Goal: Information Seeking & Learning: Find contact information

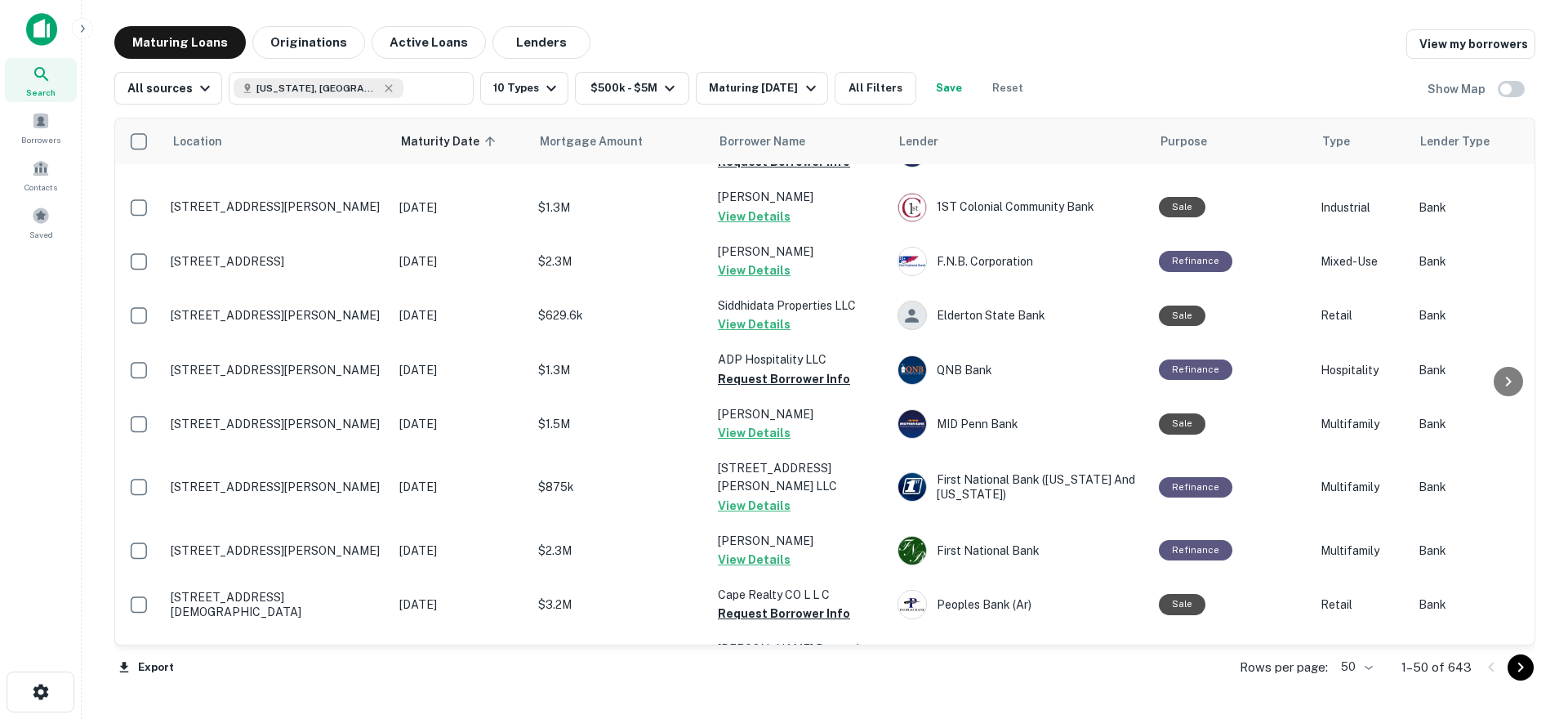
scroll to position [1960, 0]
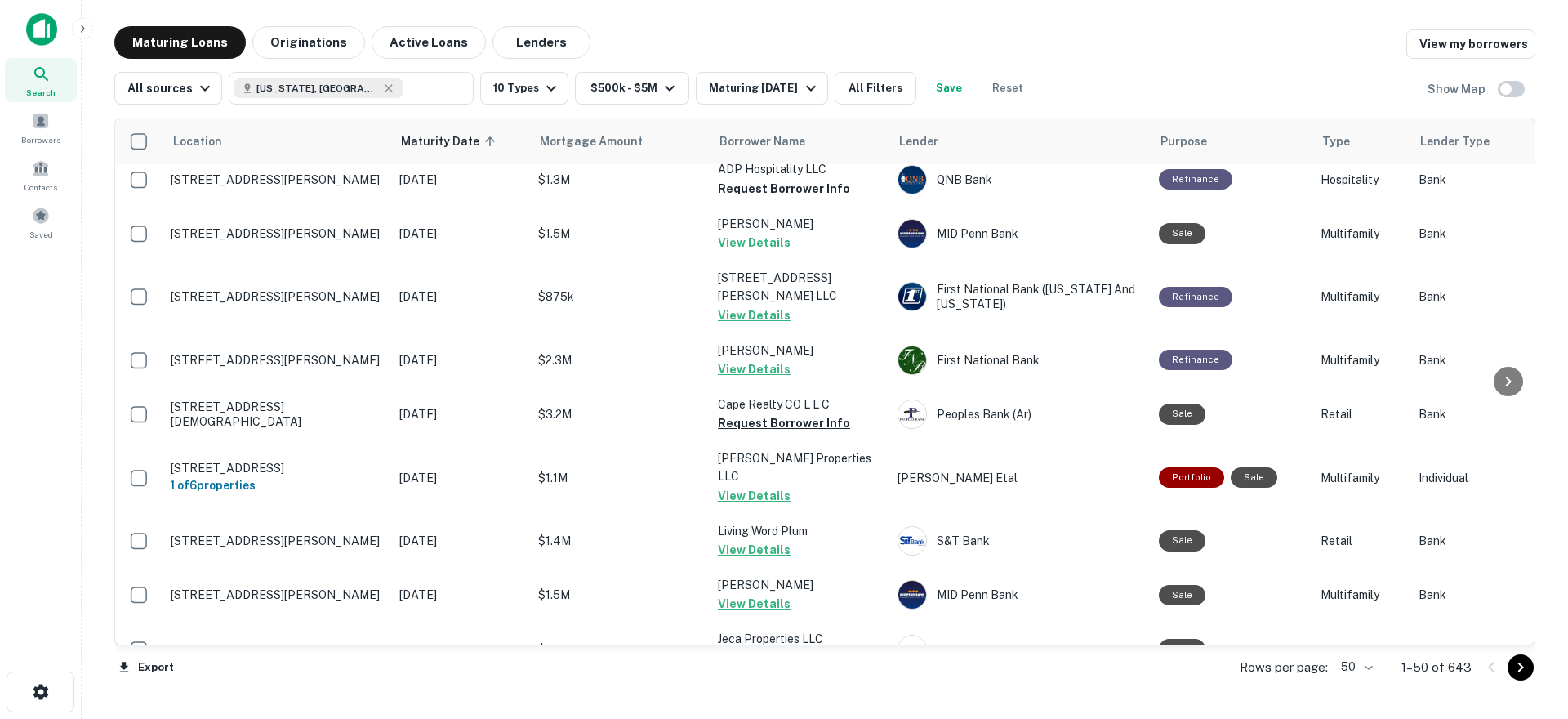
click at [1520, 669] on icon "Go to next page" at bounding box center [1521, 666] width 6 height 9
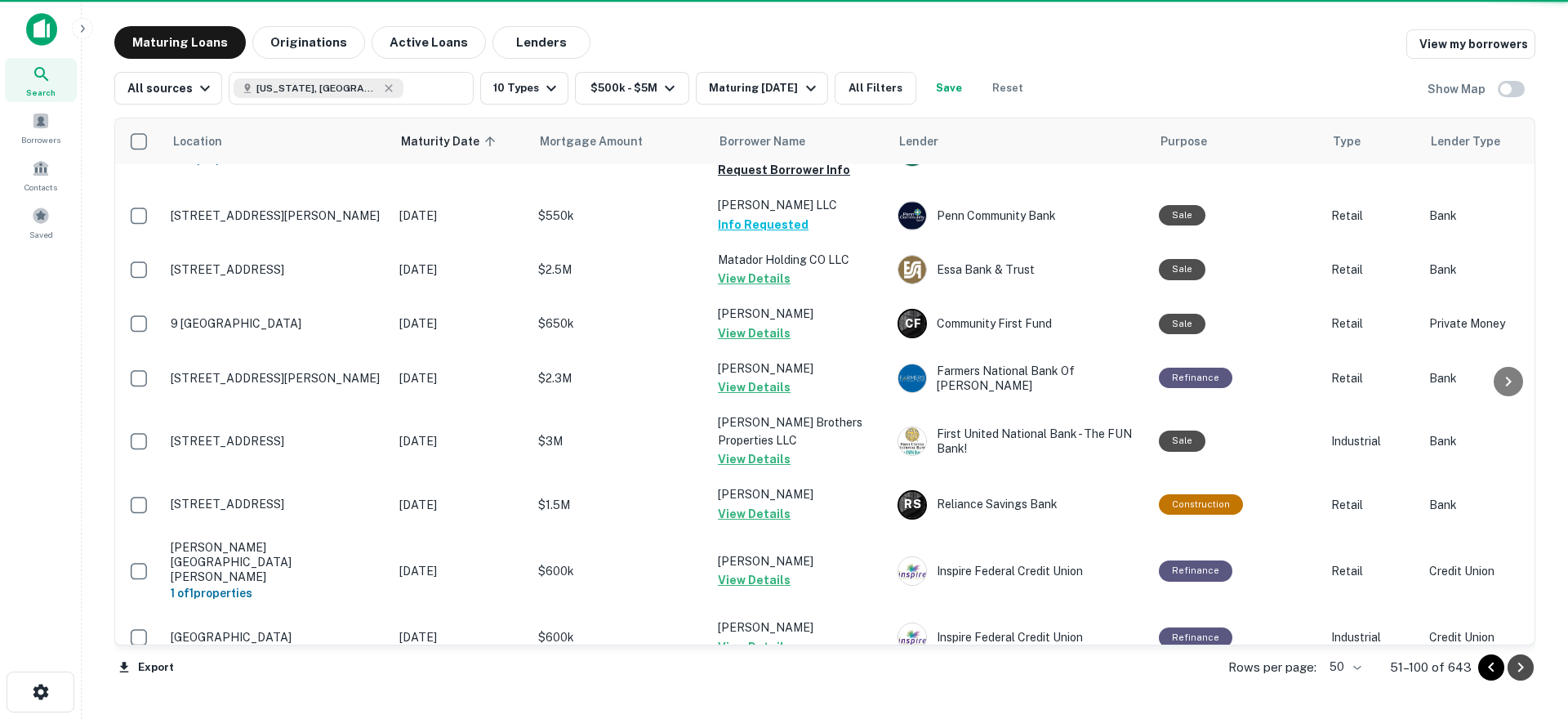
click at [1520, 669] on icon "Go to next page" at bounding box center [1521, 666] width 6 height 9
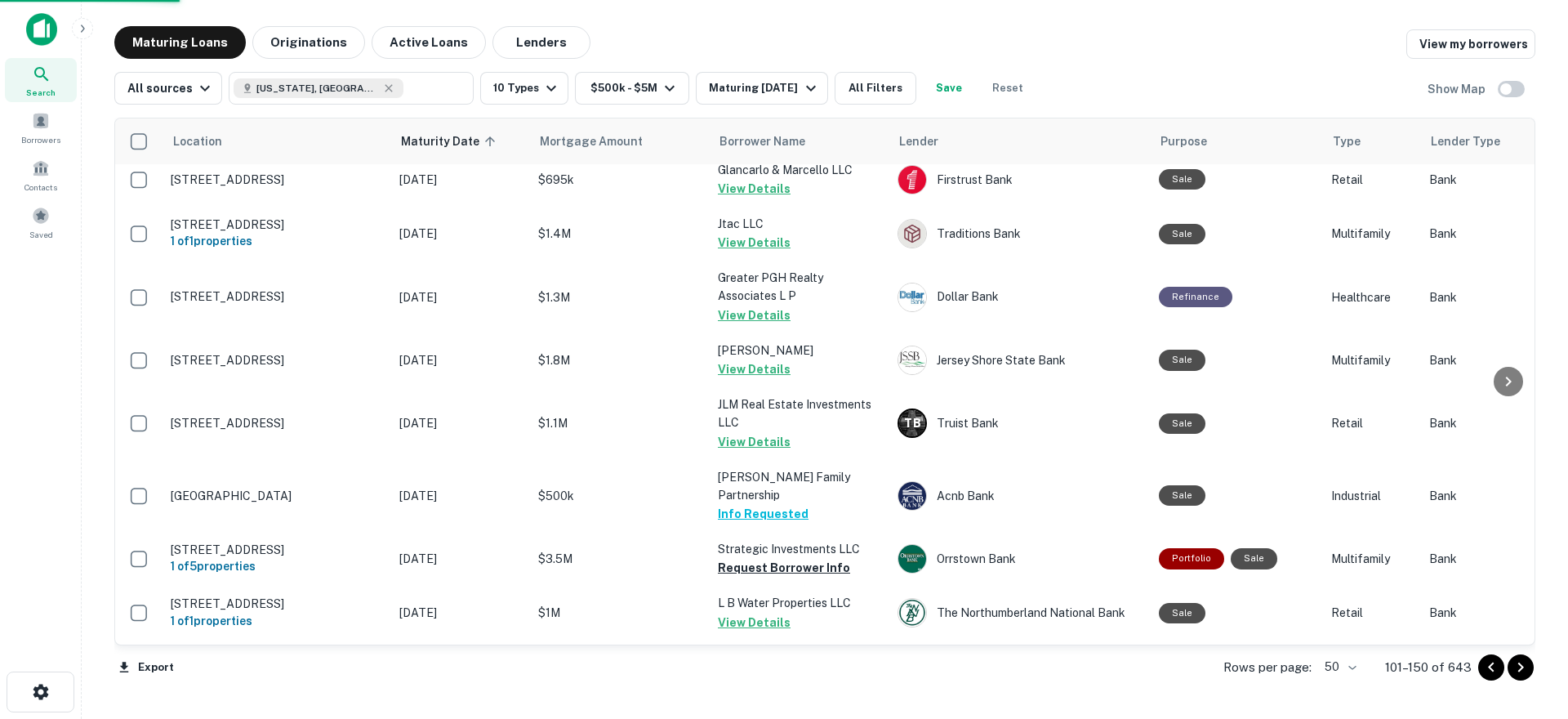
click at [1513, 667] on icon "Go to next page" at bounding box center [1521, 667] width 20 height 20
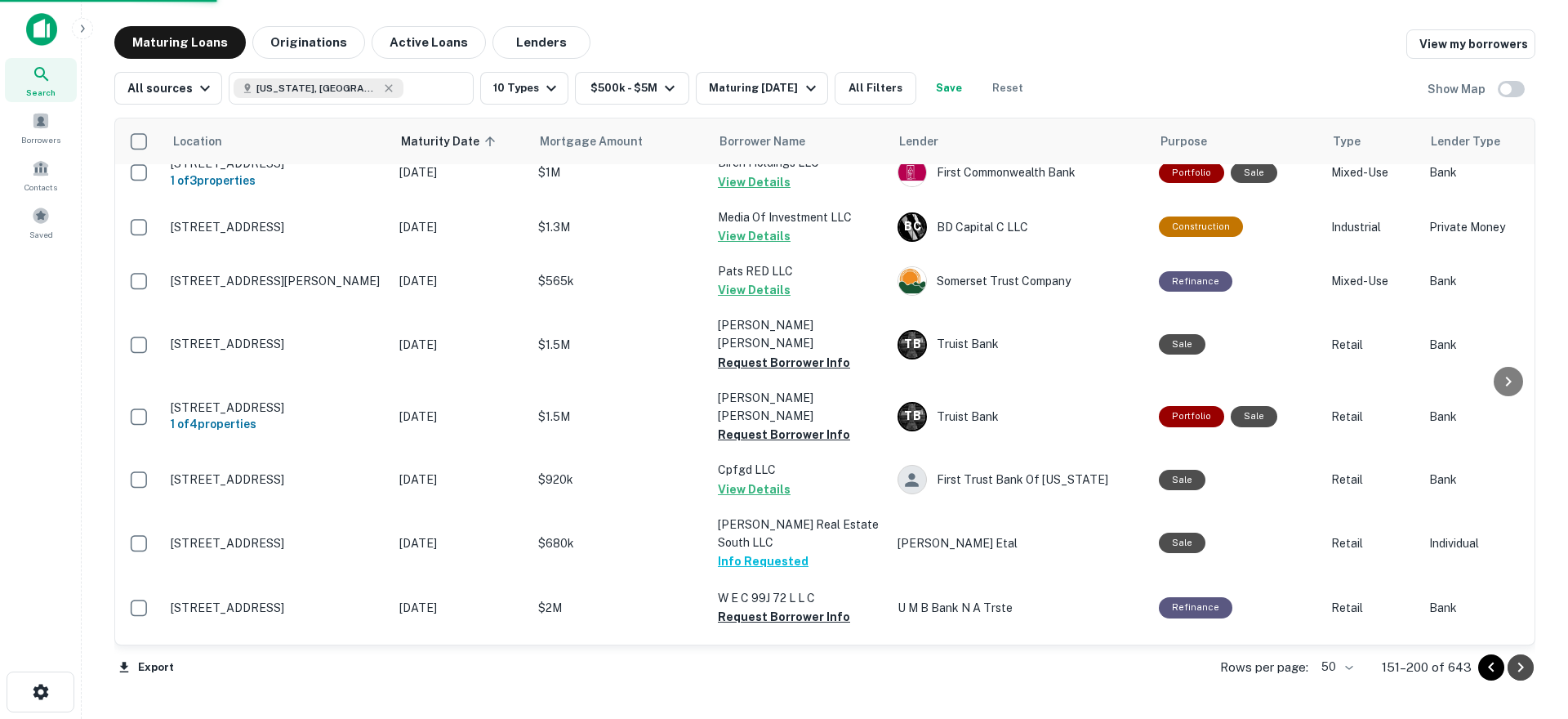
click at [1514, 667] on icon "Go to next page" at bounding box center [1521, 667] width 20 height 20
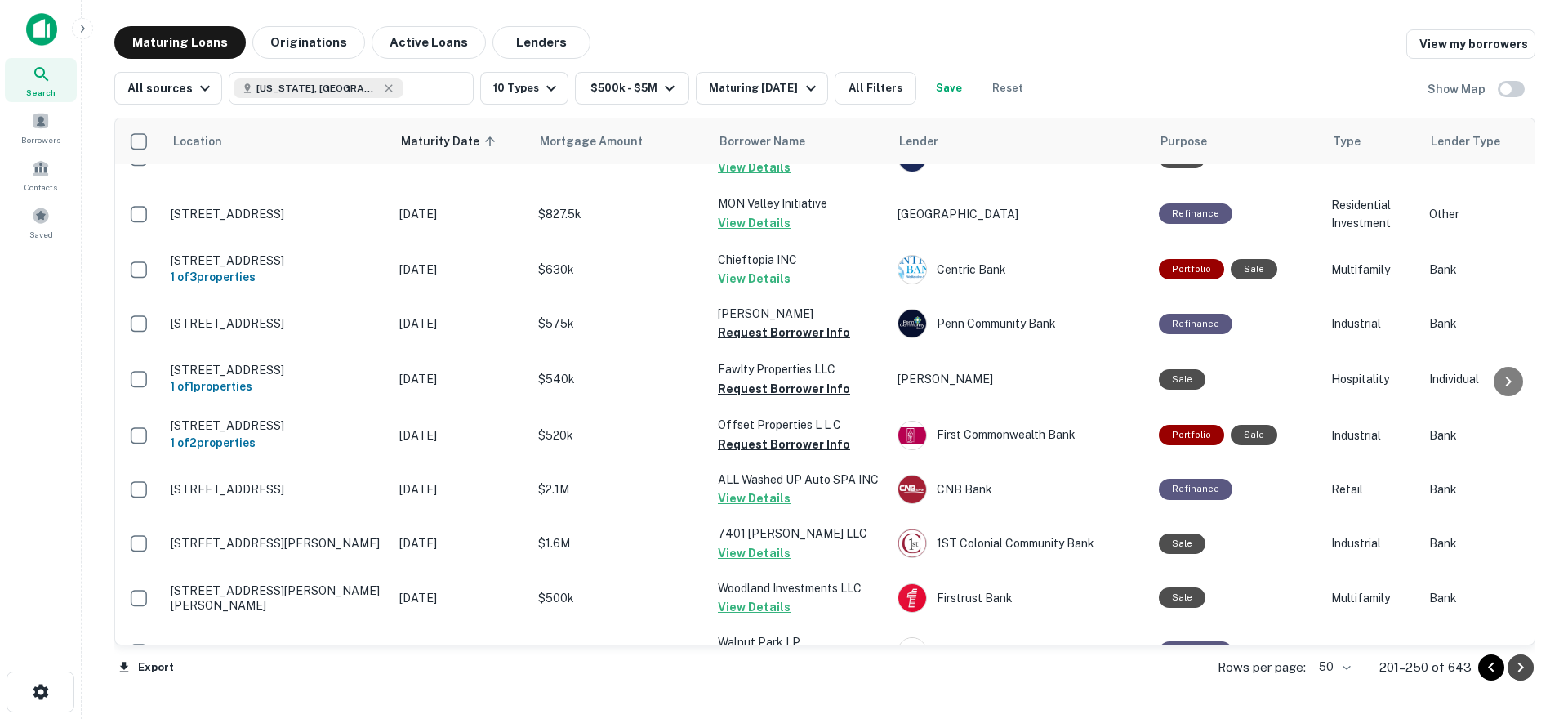
click at [1514, 667] on icon "Go to next page" at bounding box center [1521, 667] width 20 height 20
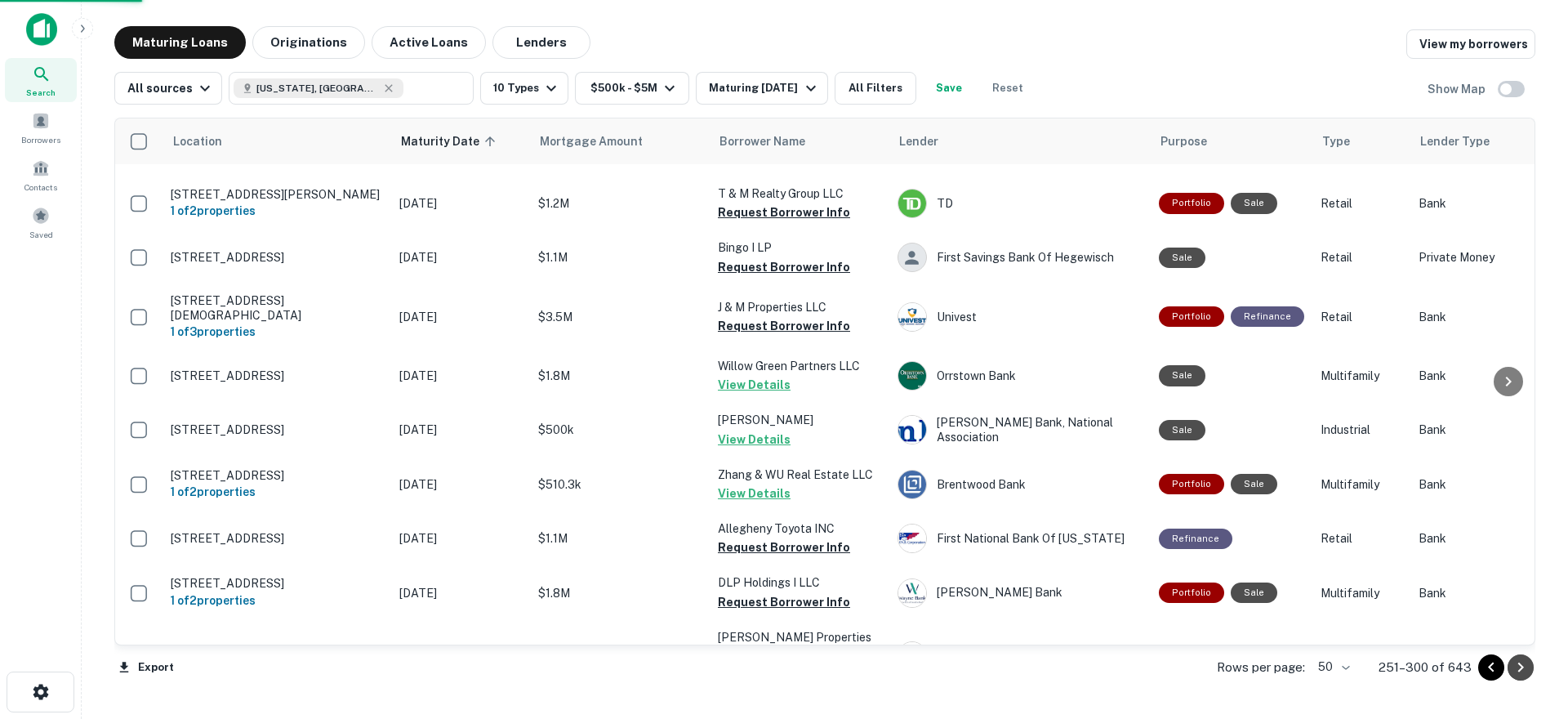
click at [1514, 667] on icon "Go to next page" at bounding box center [1521, 667] width 20 height 20
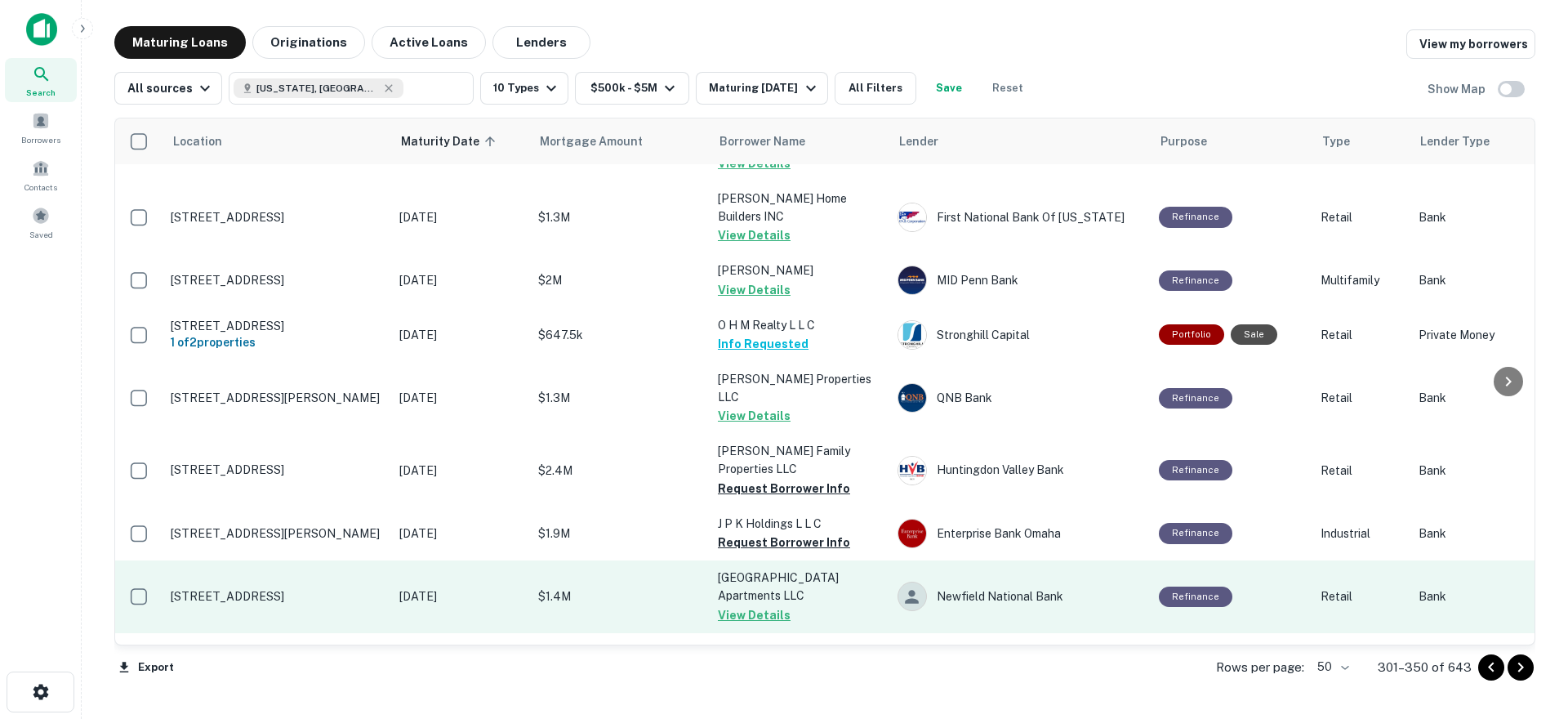
scroll to position [2410, 0]
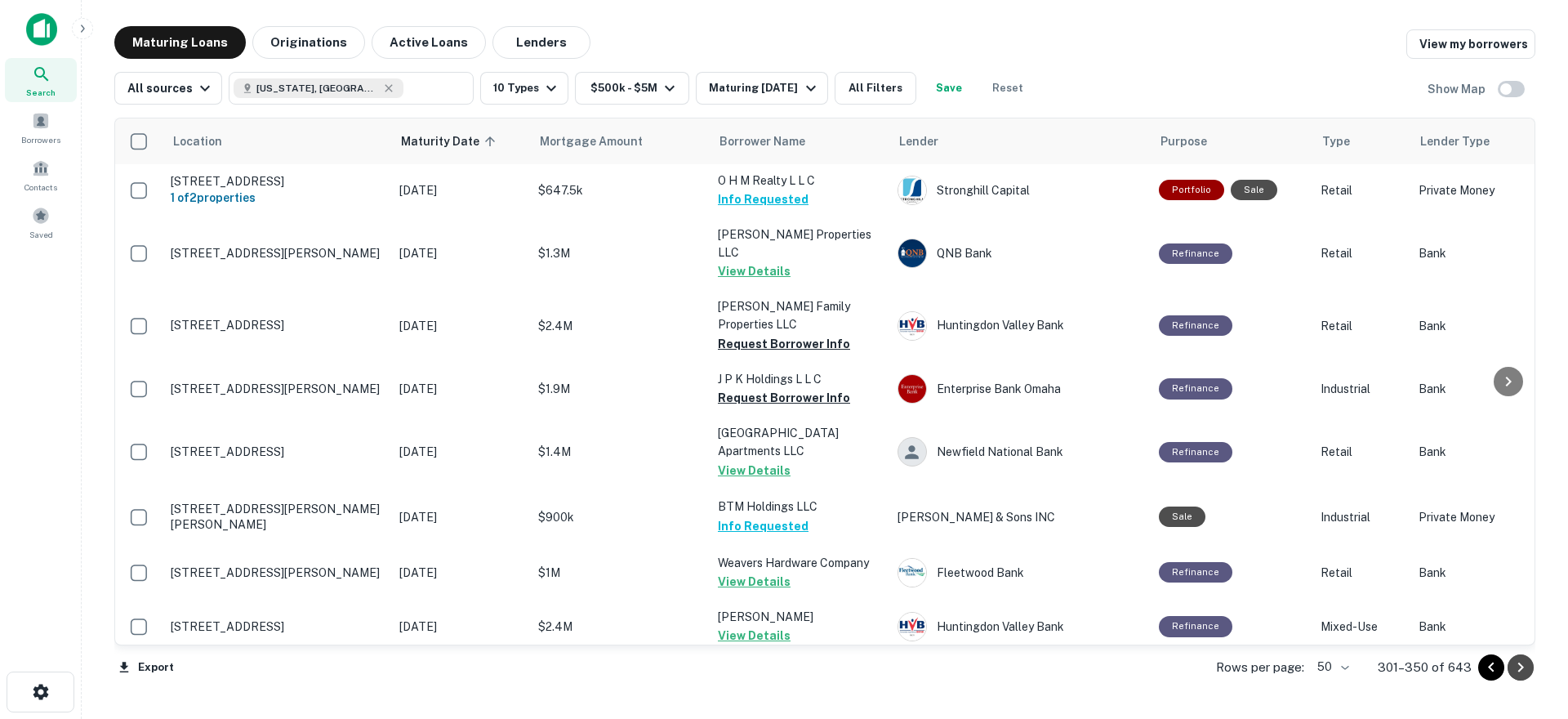
click at [1517, 669] on icon "Go to next page" at bounding box center [1521, 667] width 20 height 20
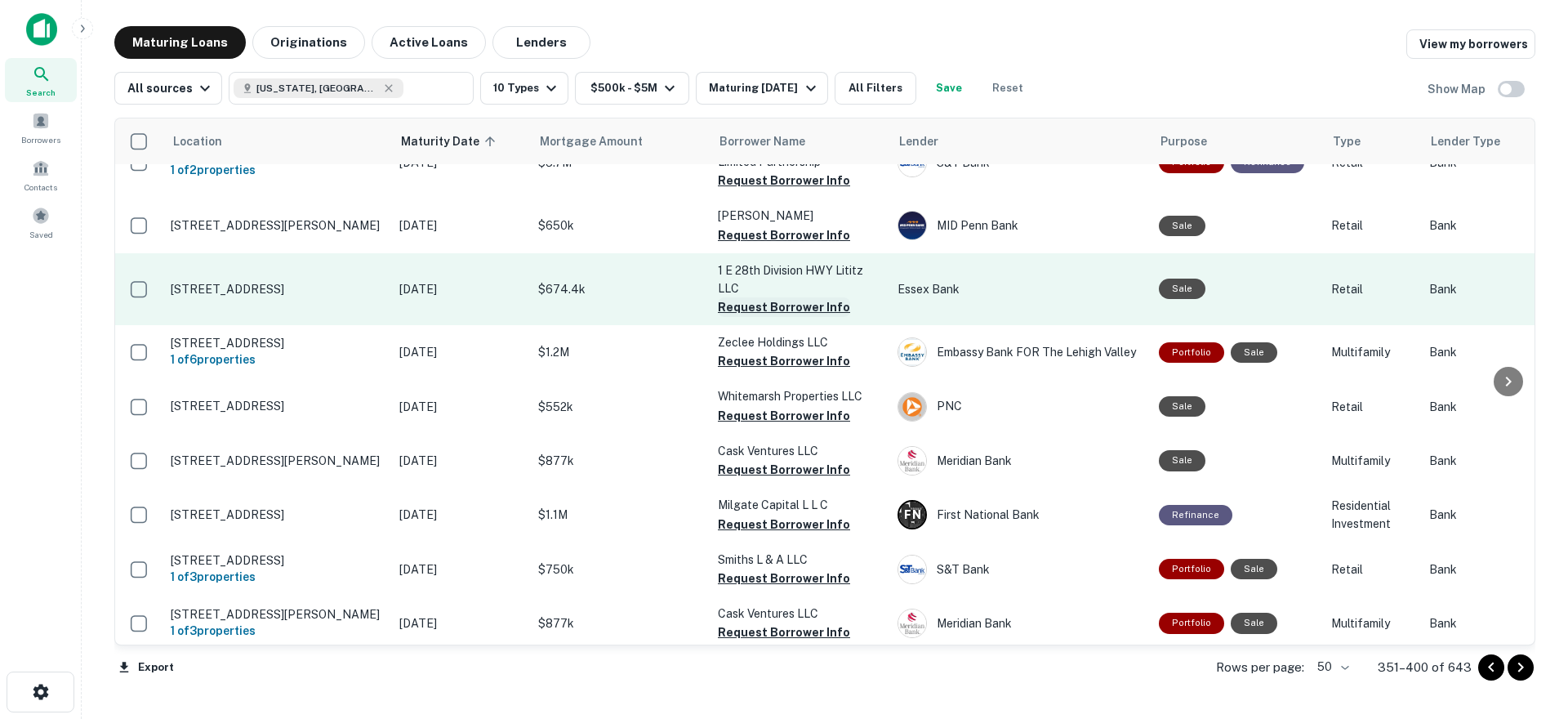
click at [776, 297] on button "Request Borrower Info" at bounding box center [784, 307] width 132 height 20
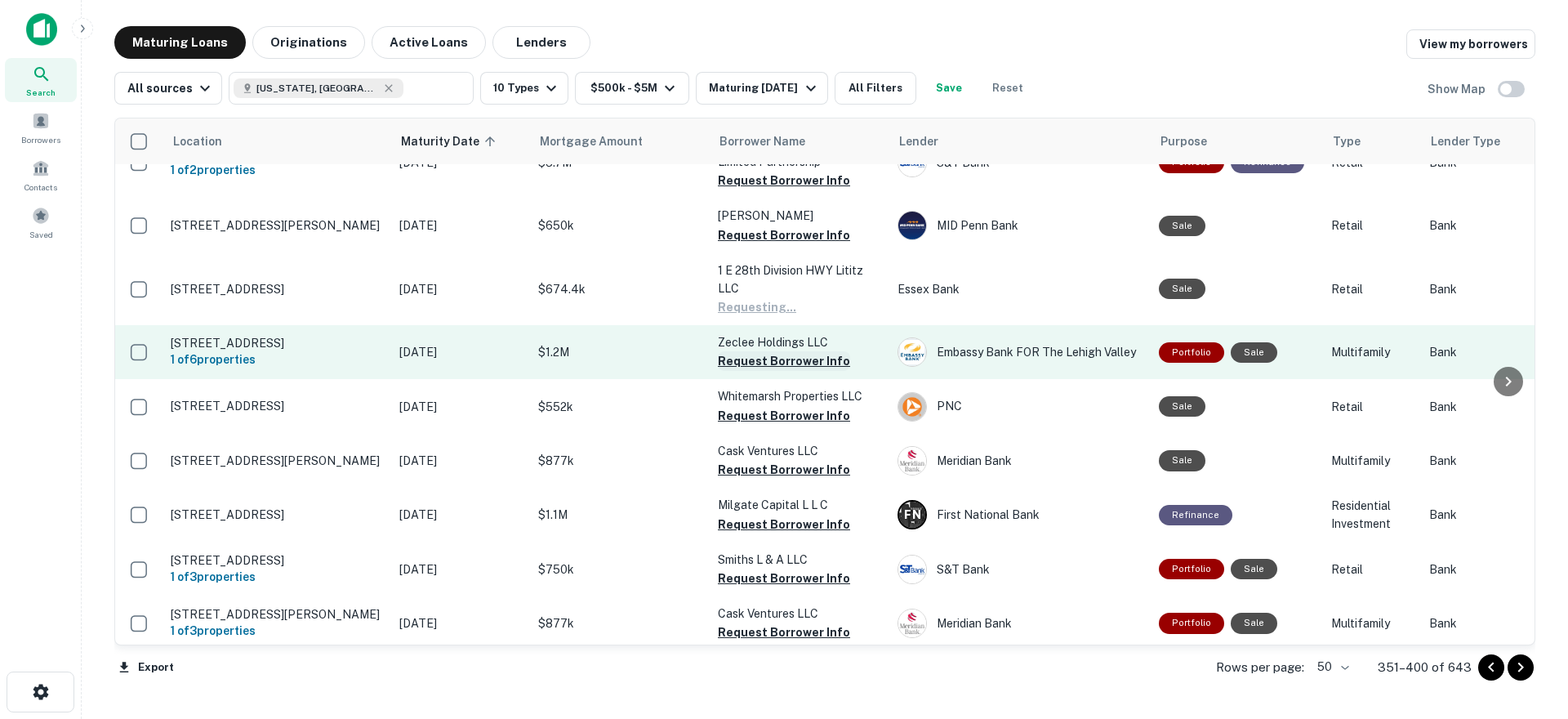
click at [771, 351] on button "Request Borrower Info" at bounding box center [784, 360] width 132 height 20
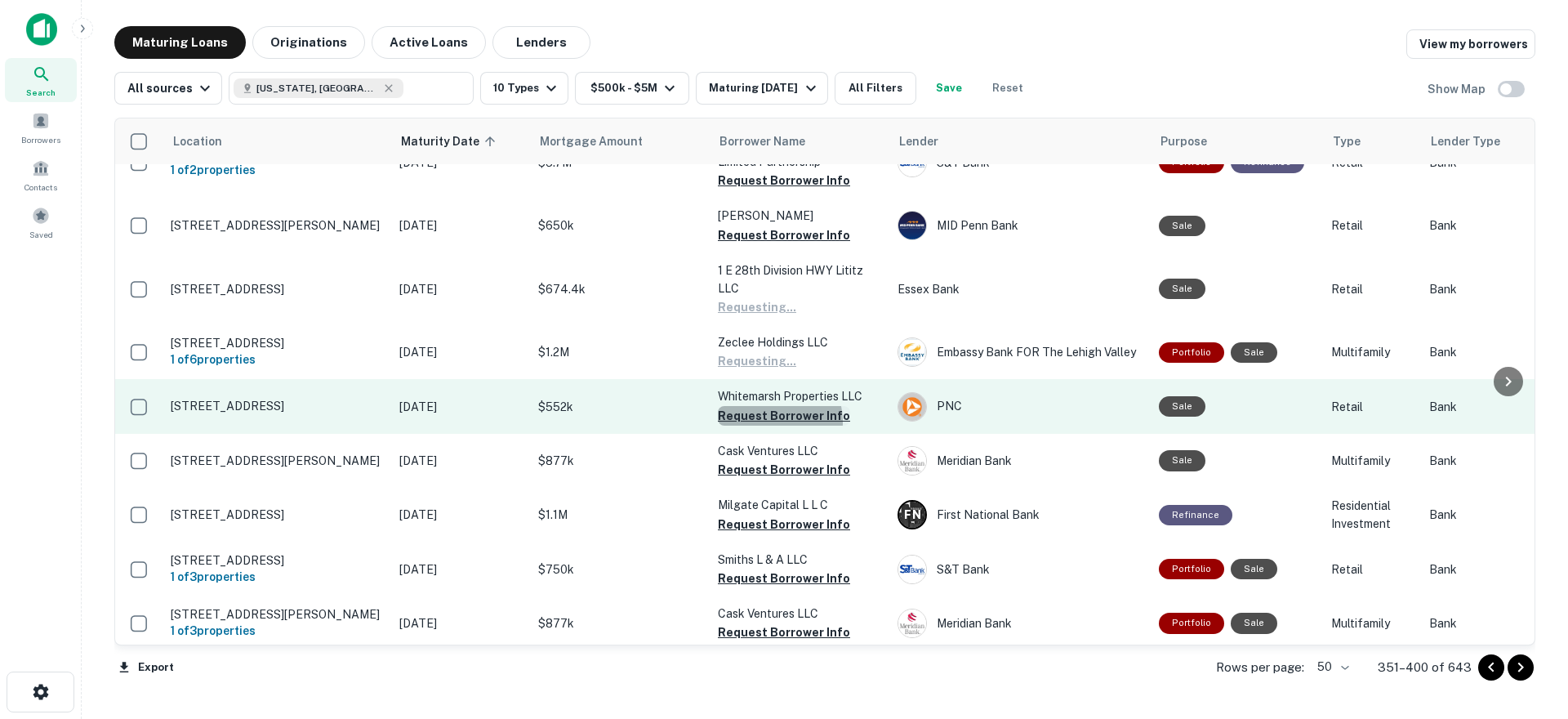
click at [762, 406] on button "Request Borrower Info" at bounding box center [784, 416] width 132 height 20
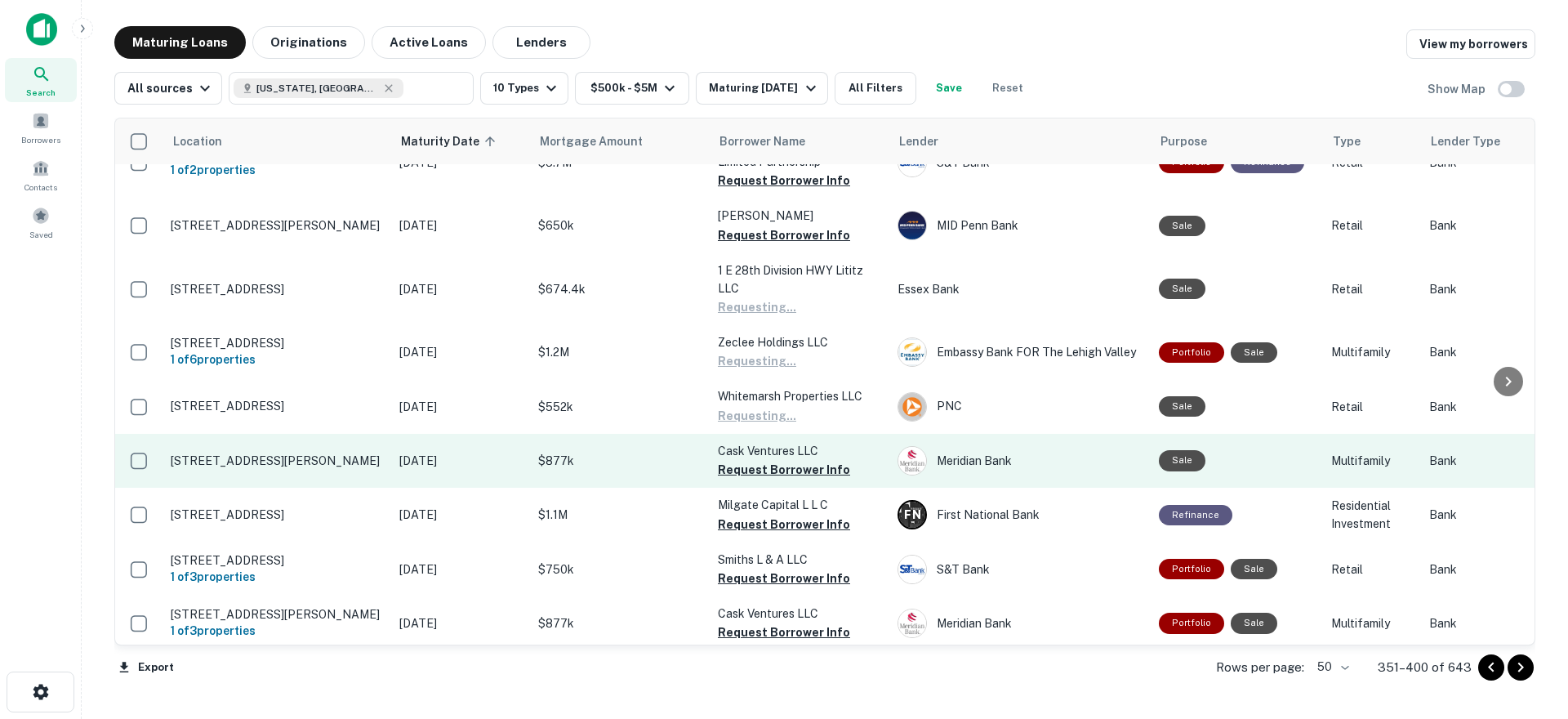
click at [759, 460] on button "Request Borrower Info" at bounding box center [784, 469] width 132 height 20
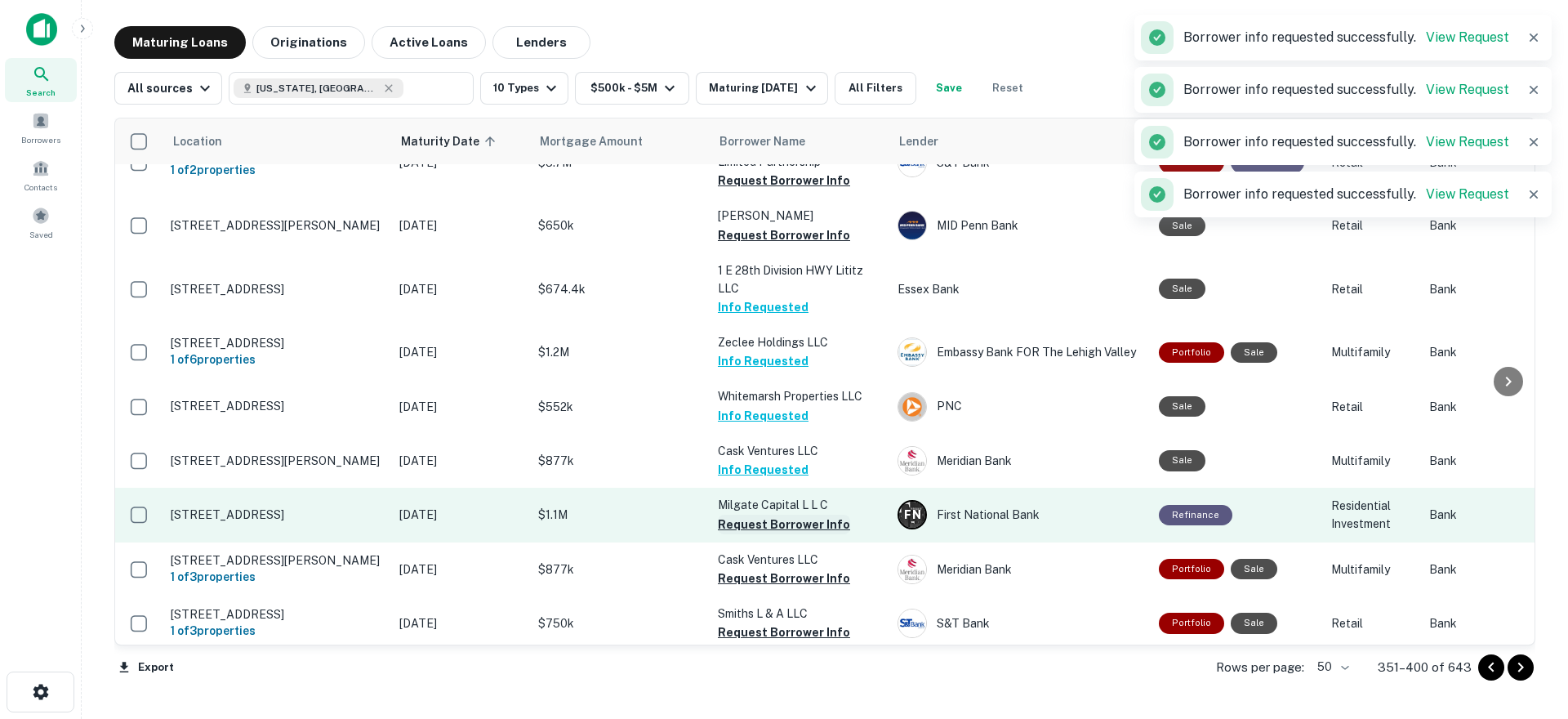
click at [778, 515] on button "Request Borrower Info" at bounding box center [784, 524] width 132 height 20
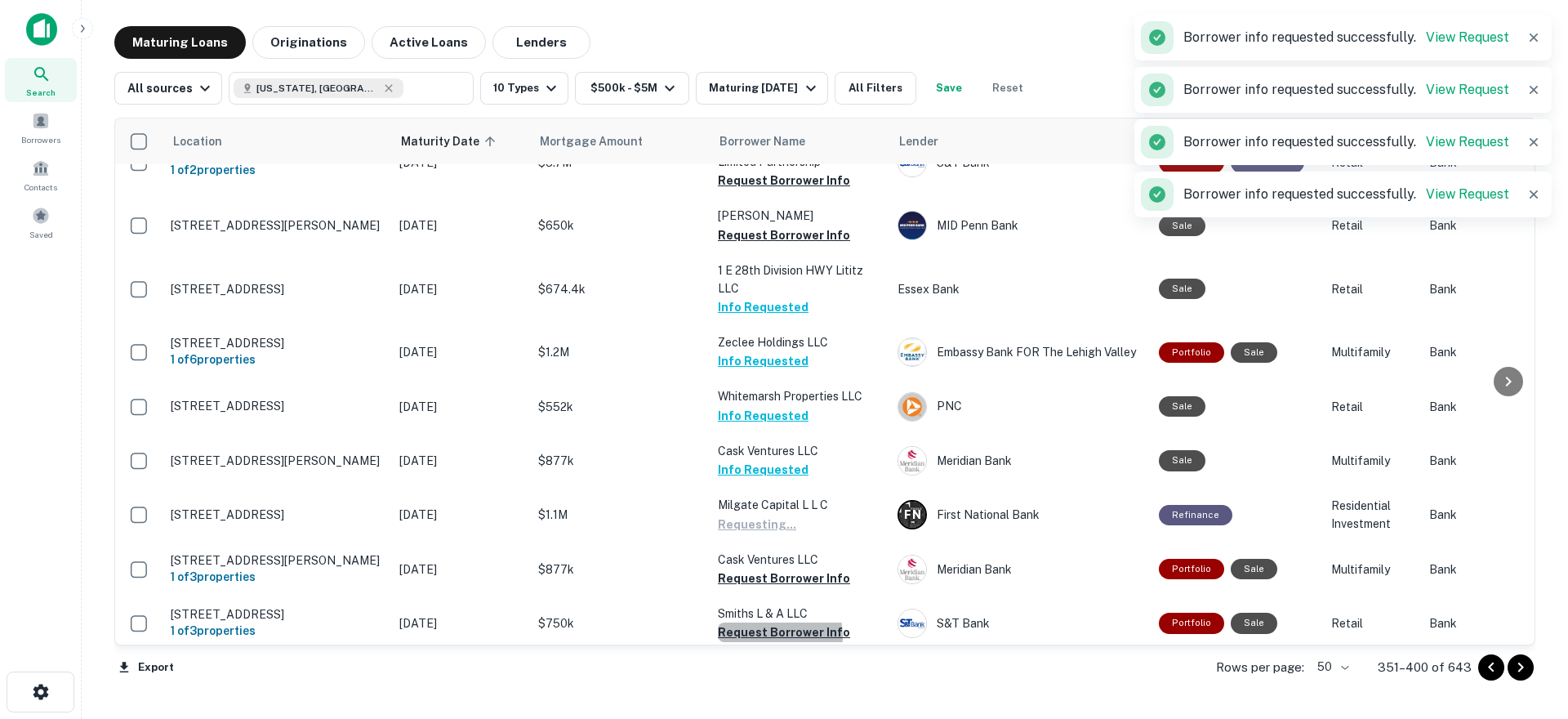
drag, startPoint x: 767, startPoint y: 513, endPoint x: 774, endPoint y: 557, distance: 44.6
click at [767, 622] on button "Request Borrower Info" at bounding box center [784, 632] width 132 height 20
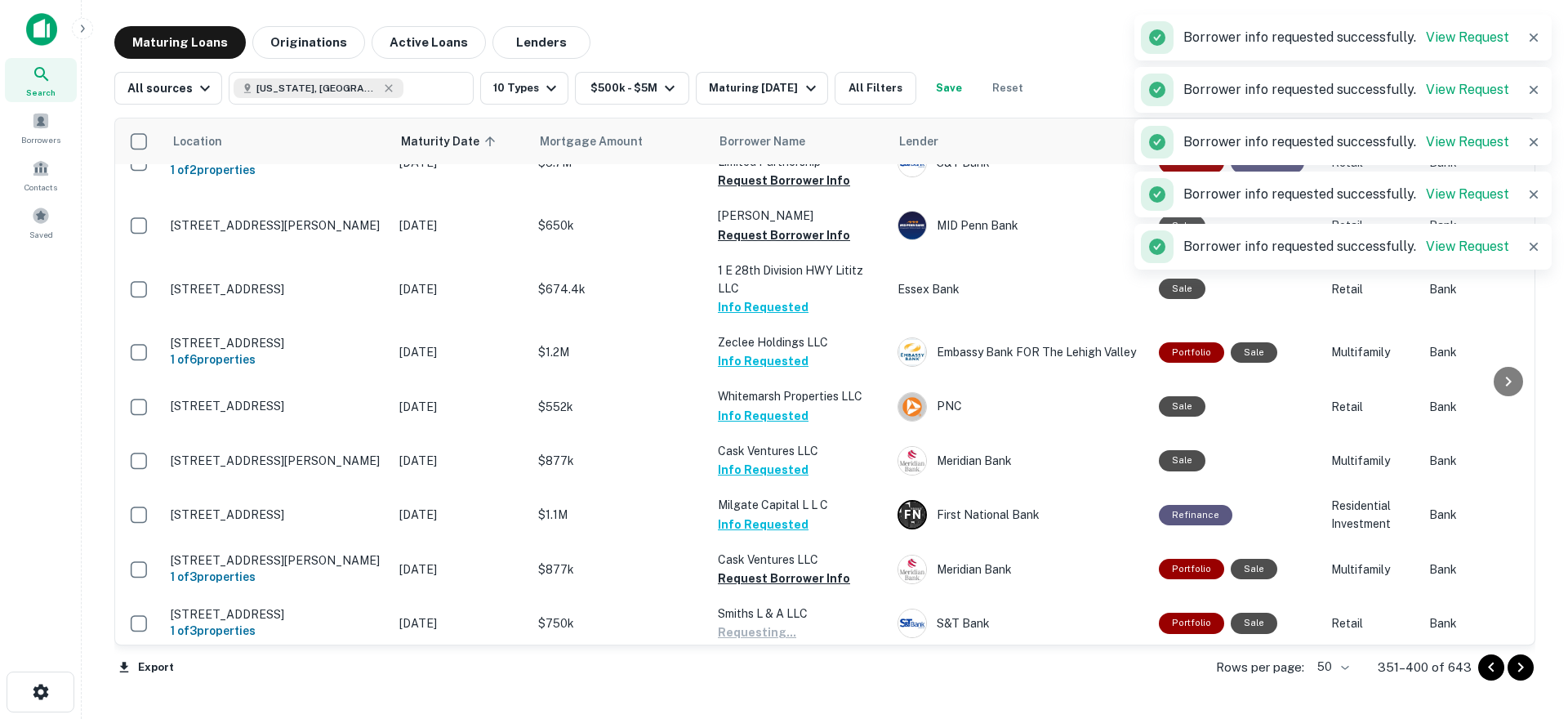
click at [774, 677] on button "Request Borrower Info" at bounding box center [784, 686] width 132 height 20
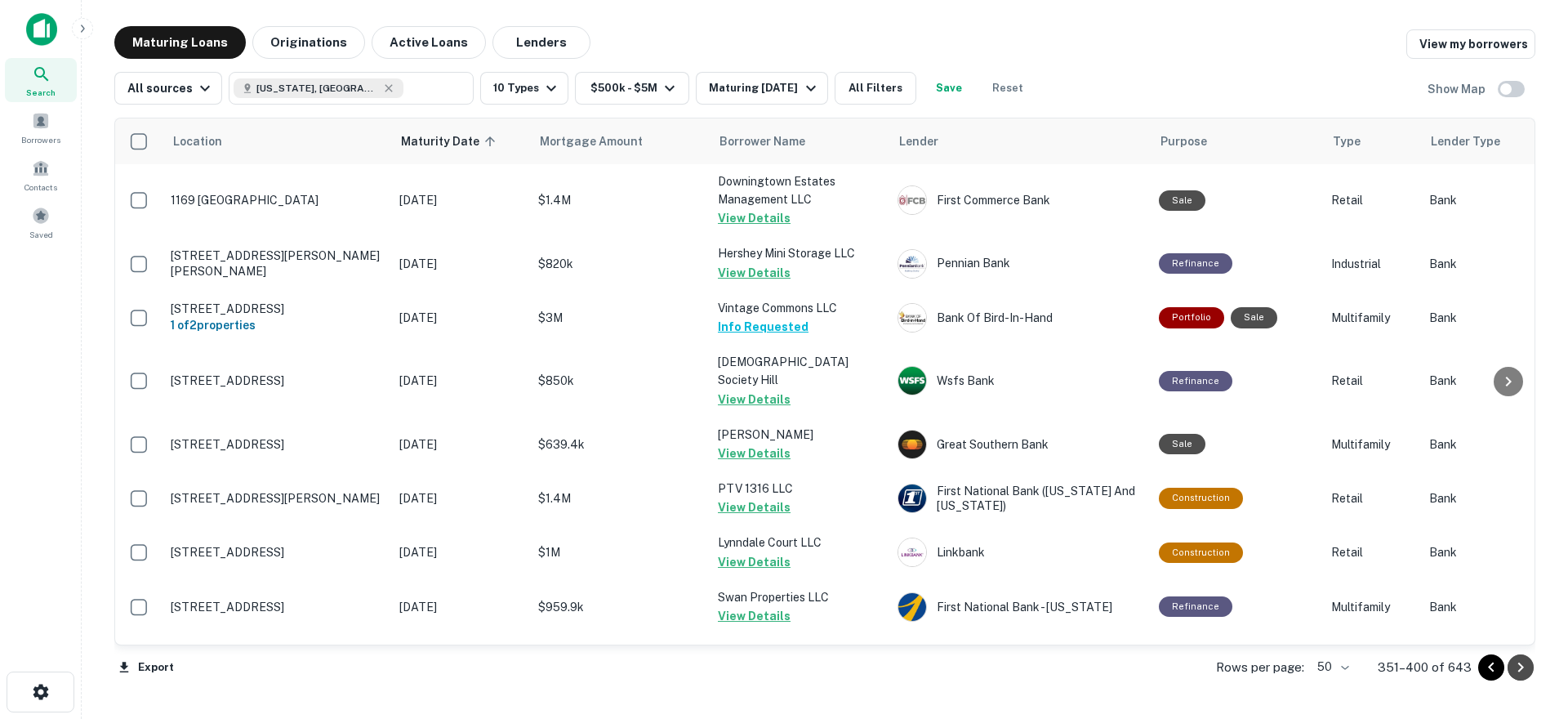
click at [1520, 666] on icon "Go to next page" at bounding box center [1521, 667] width 20 height 20
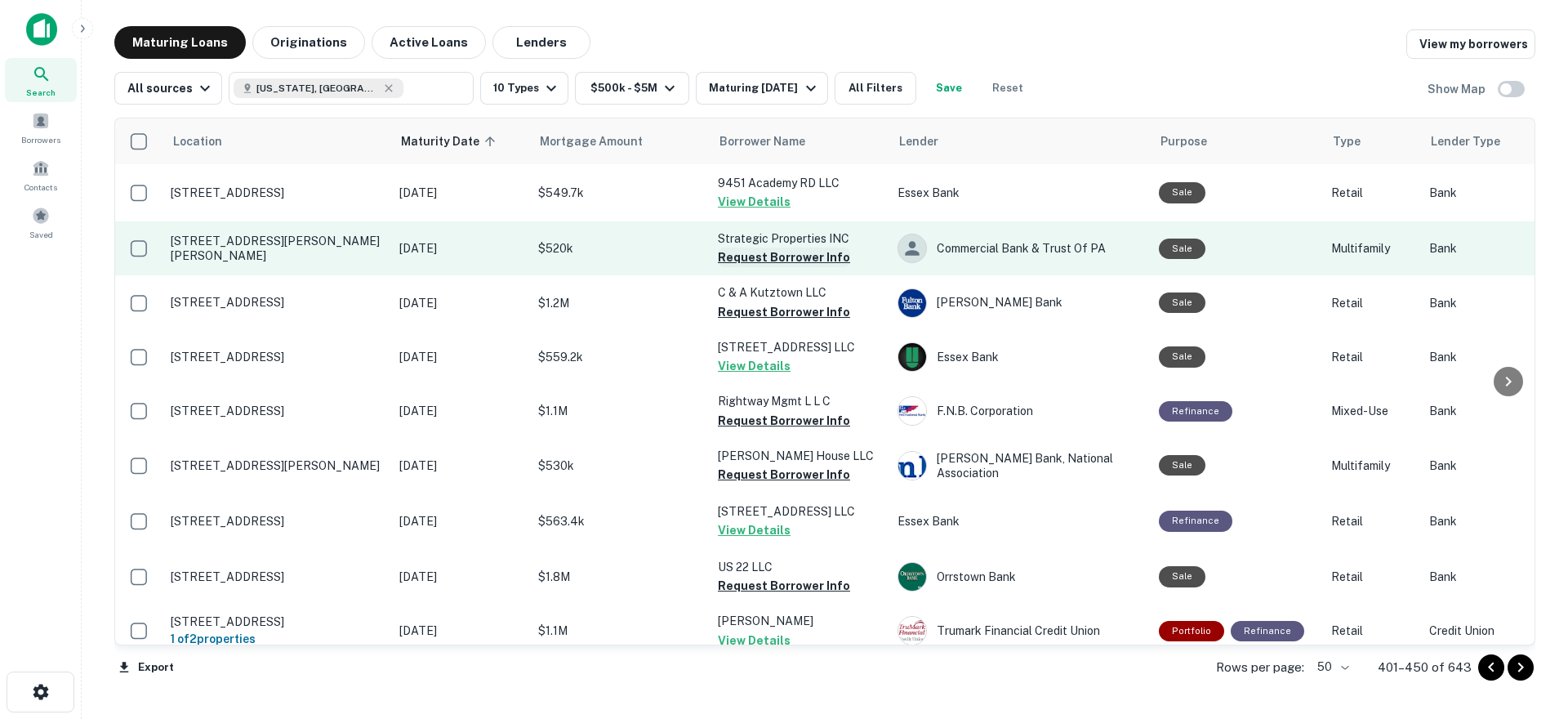
click at [771, 260] on button "Request Borrower Info" at bounding box center [784, 257] width 132 height 20
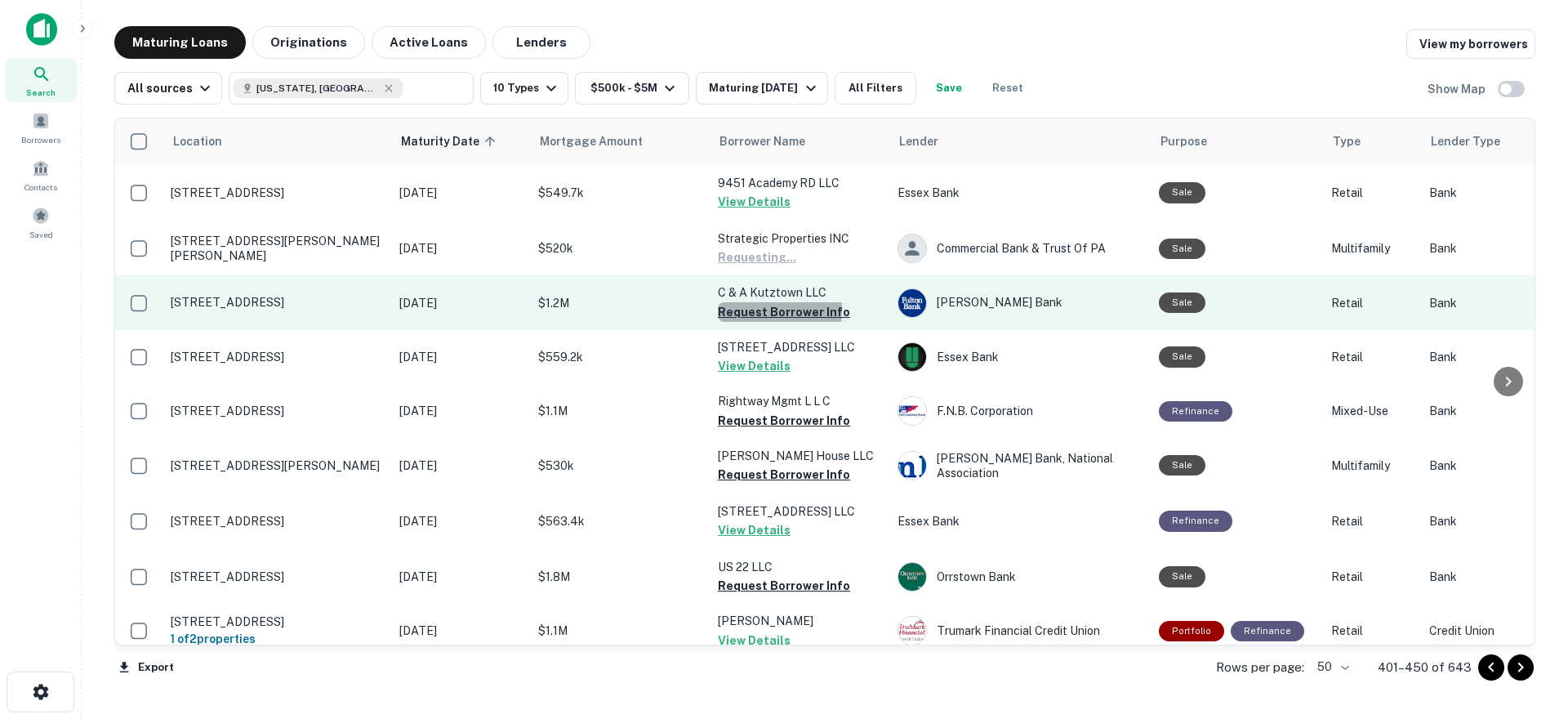
click at [765, 310] on button "Request Borrower Info" at bounding box center [784, 312] width 132 height 20
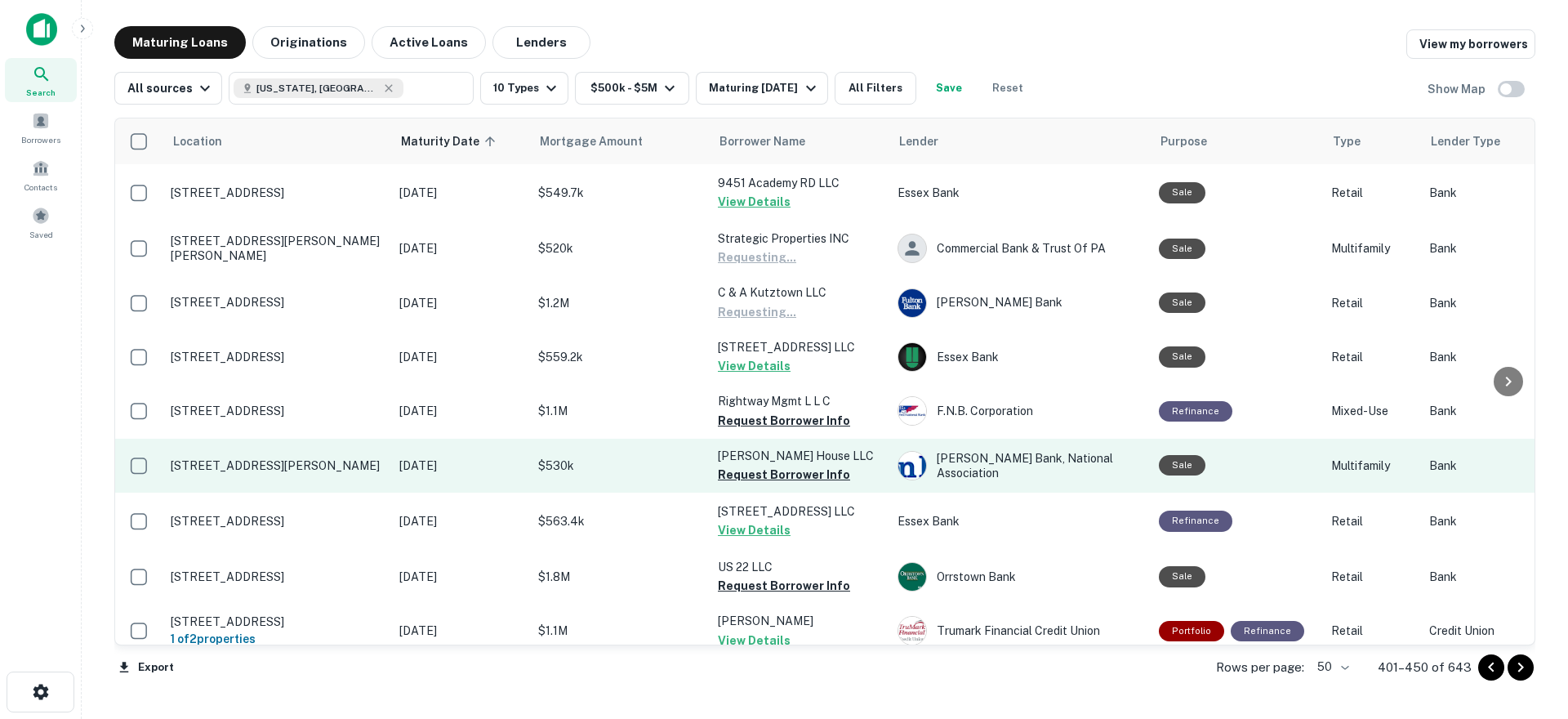
drag, startPoint x: 768, startPoint y: 420, endPoint x: 777, endPoint y: 442, distance: 23.8
click at [768, 421] on button "Request Borrower Info" at bounding box center [784, 421] width 132 height 20
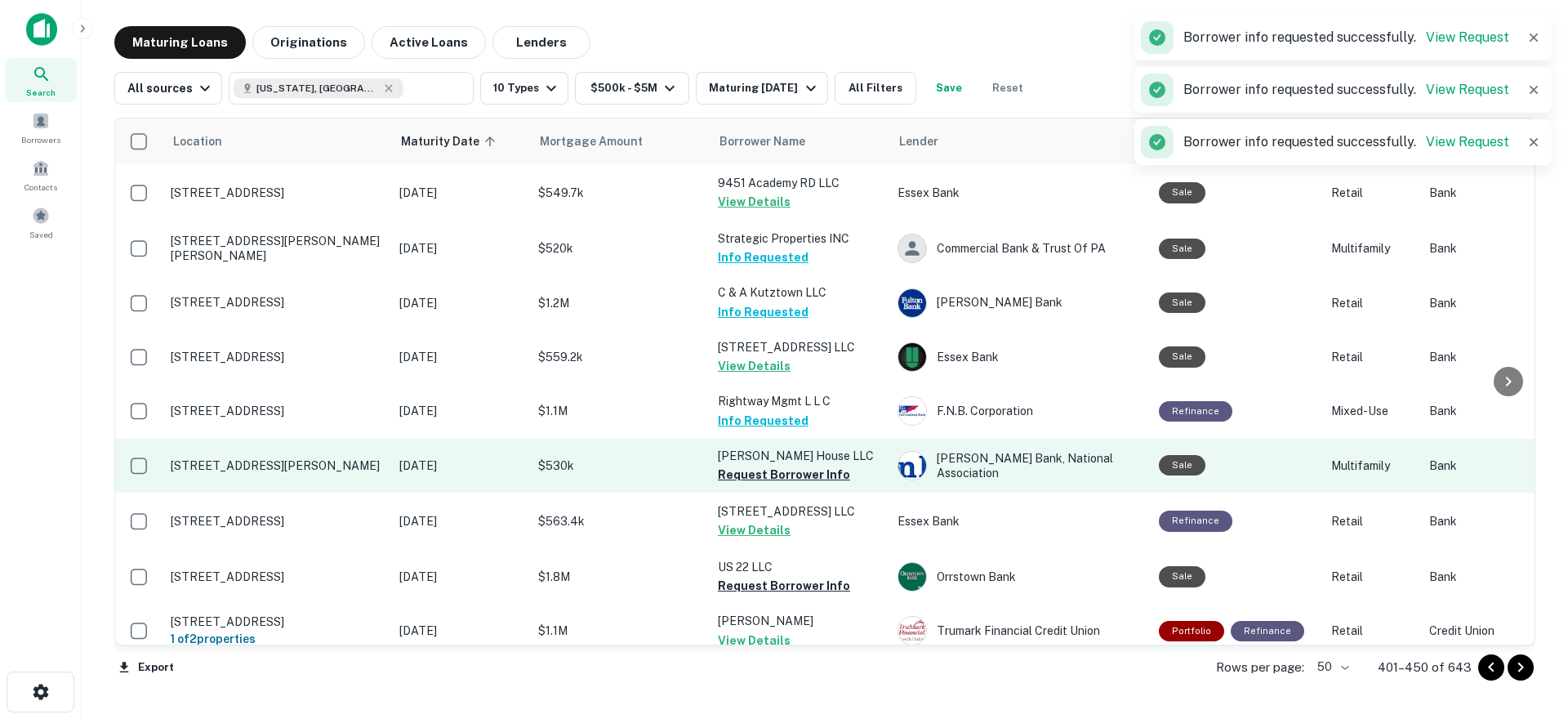
click at [776, 483] on button "Request Borrower Info" at bounding box center [784, 474] width 132 height 20
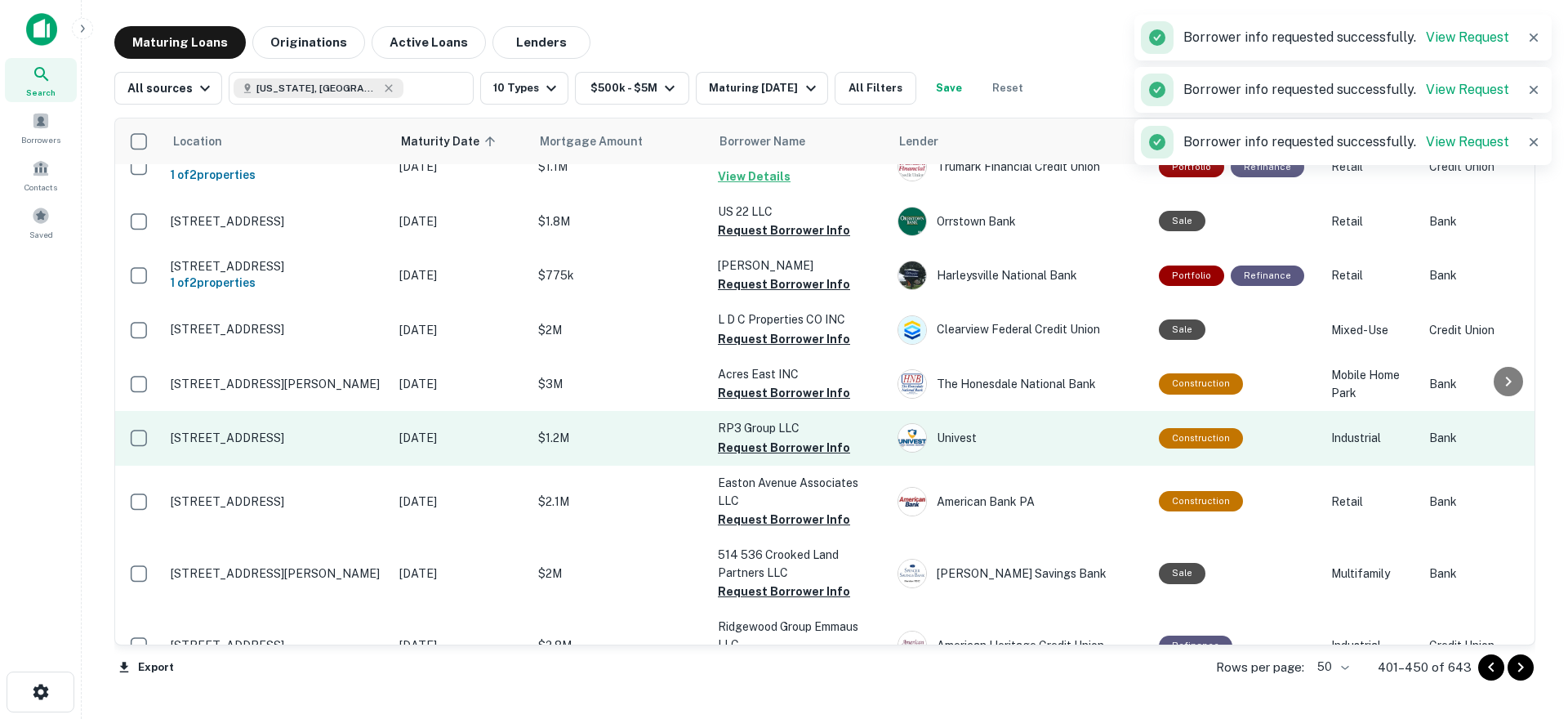
scroll to position [490, 0]
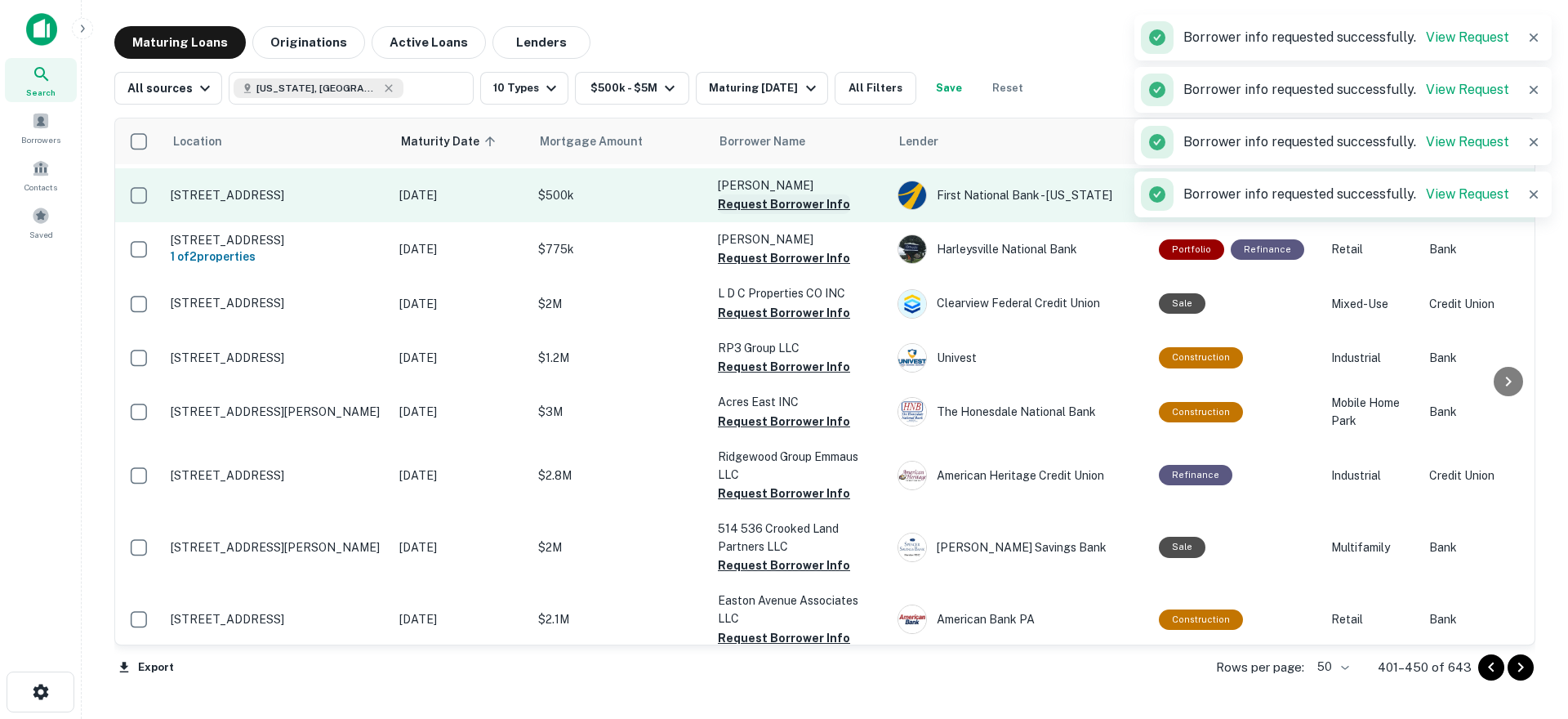
click at [786, 214] on button "Request Borrower Info" at bounding box center [784, 203] width 132 height 20
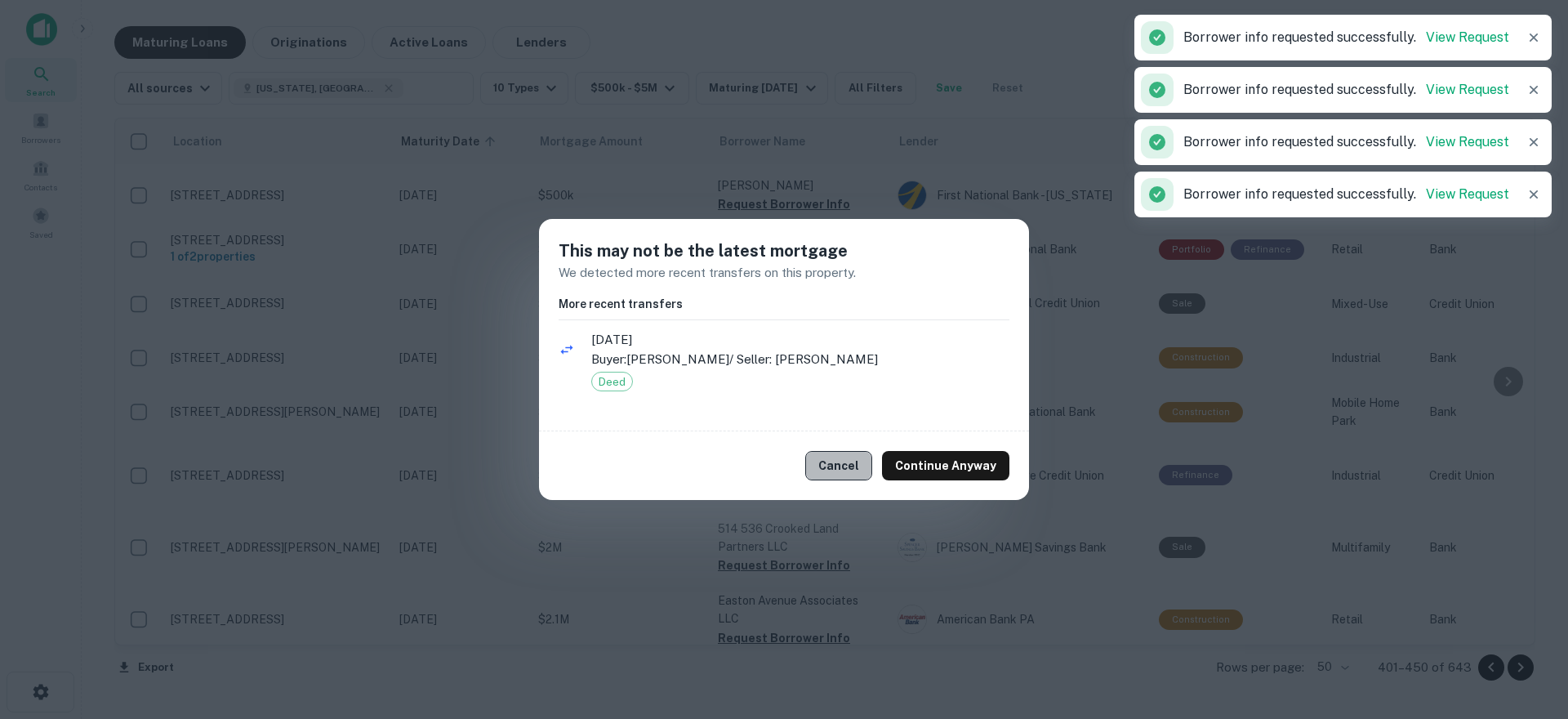
click at [842, 475] on button "Cancel" at bounding box center [839, 466] width 67 height 29
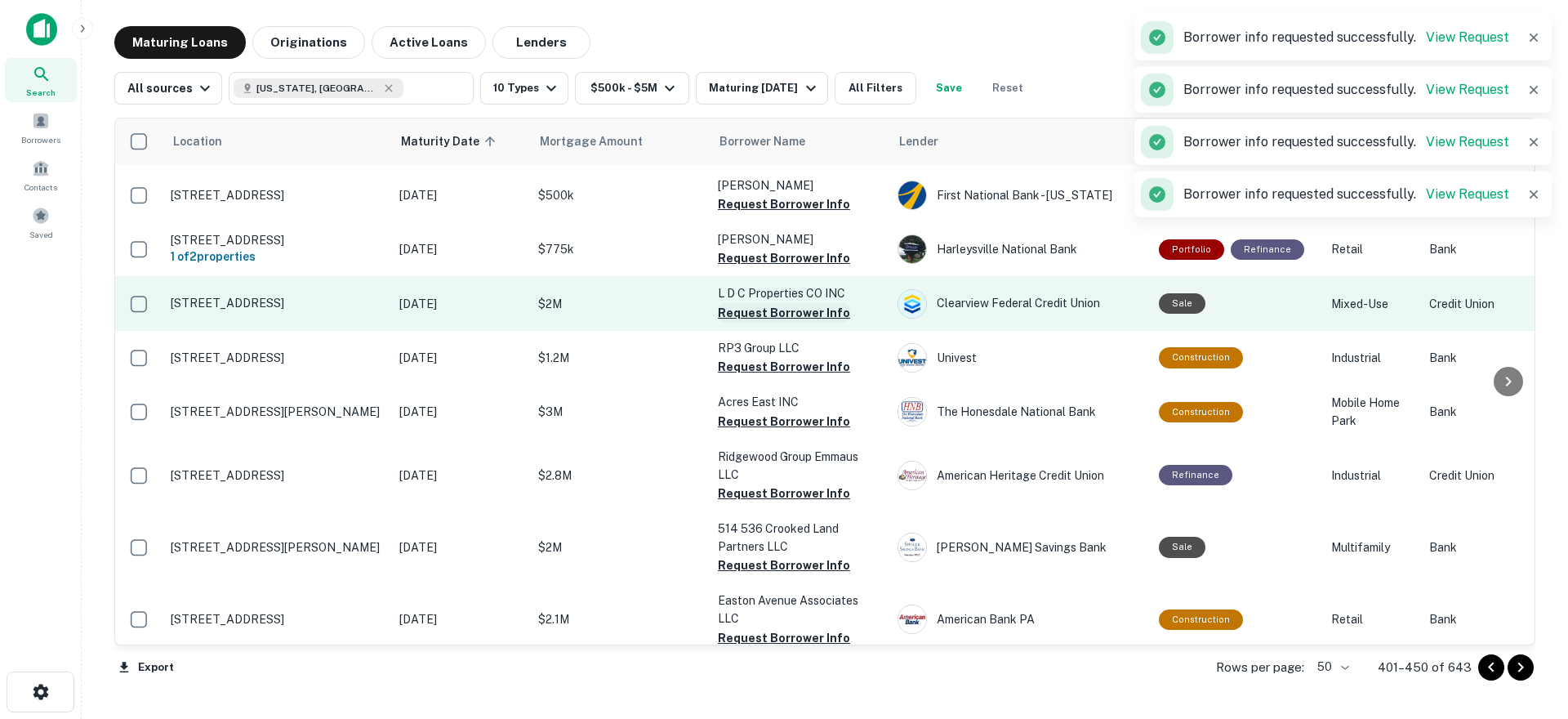
click at [765, 322] on button "Request Borrower Info" at bounding box center [784, 312] width 132 height 20
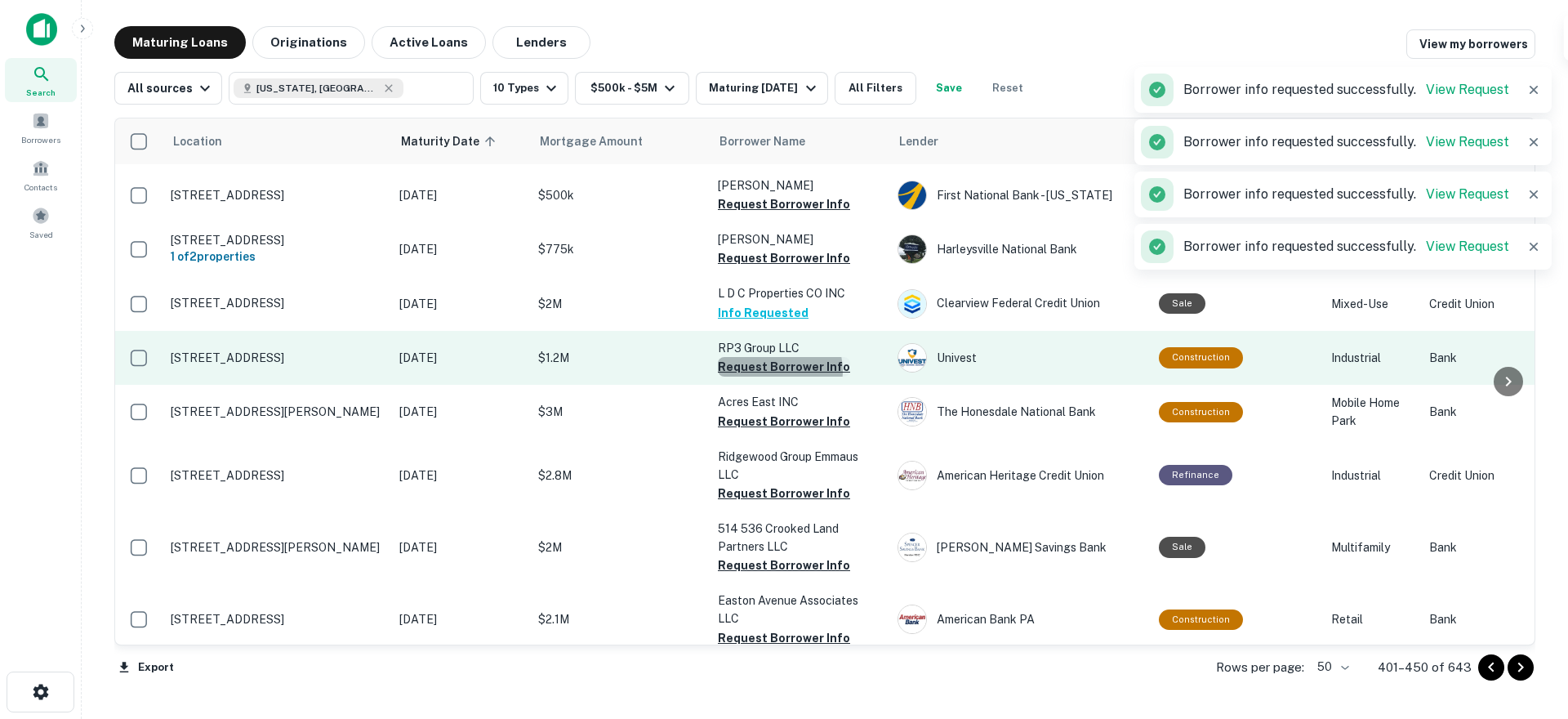
click at [773, 377] on button "Request Borrower Info" at bounding box center [784, 366] width 132 height 20
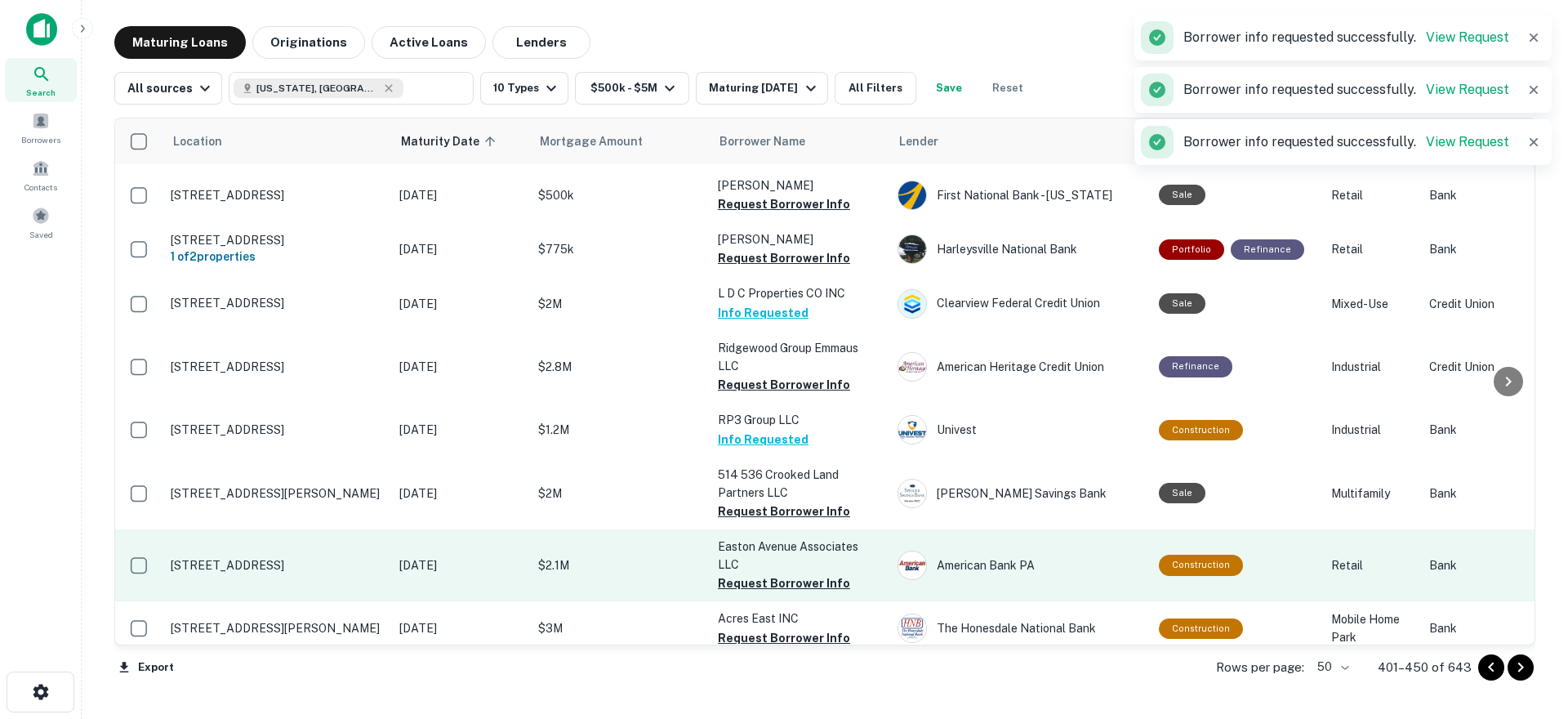
click at [779, 521] on button "Request Borrower Info" at bounding box center [784, 511] width 132 height 20
click at [797, 593] on button "Request Borrower Info" at bounding box center [784, 583] width 132 height 20
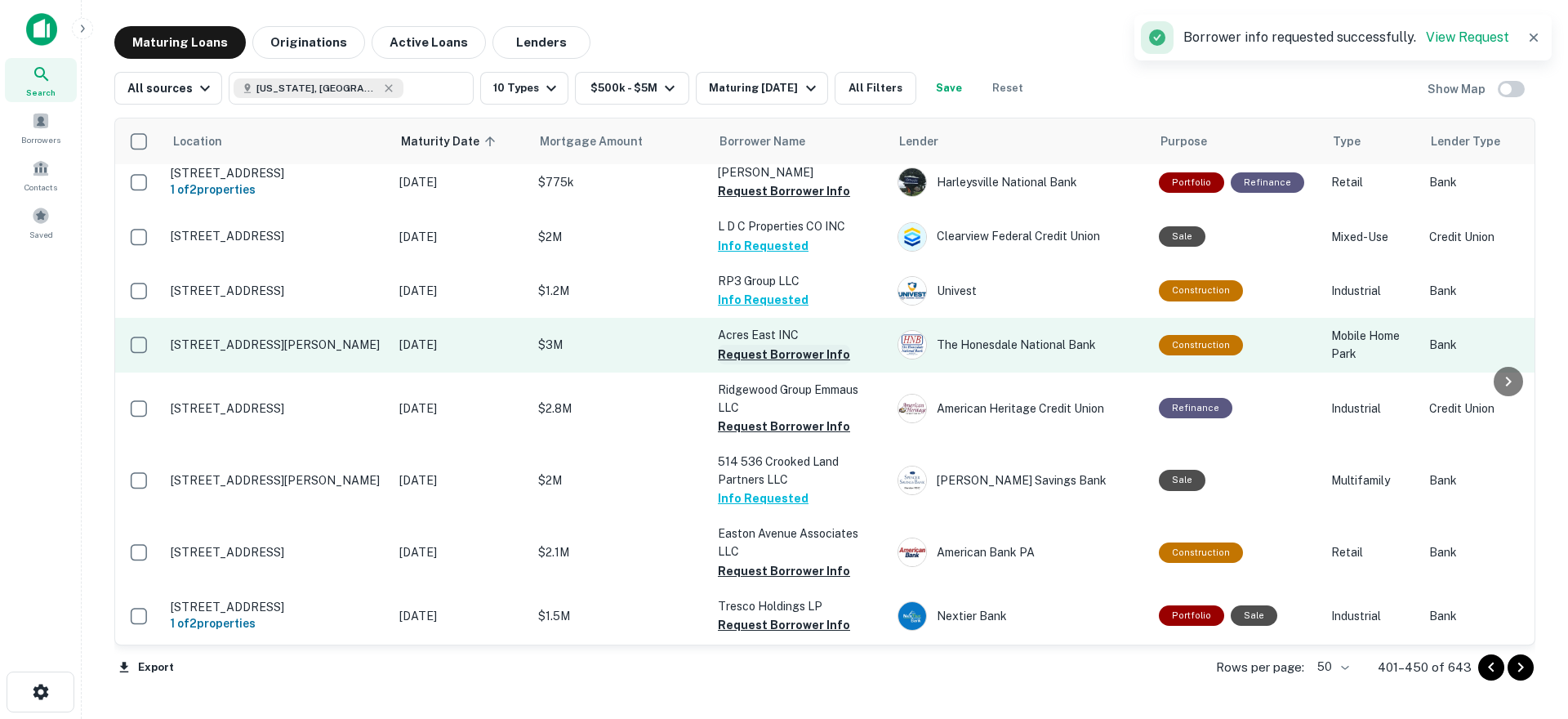
scroll to position [653, 0]
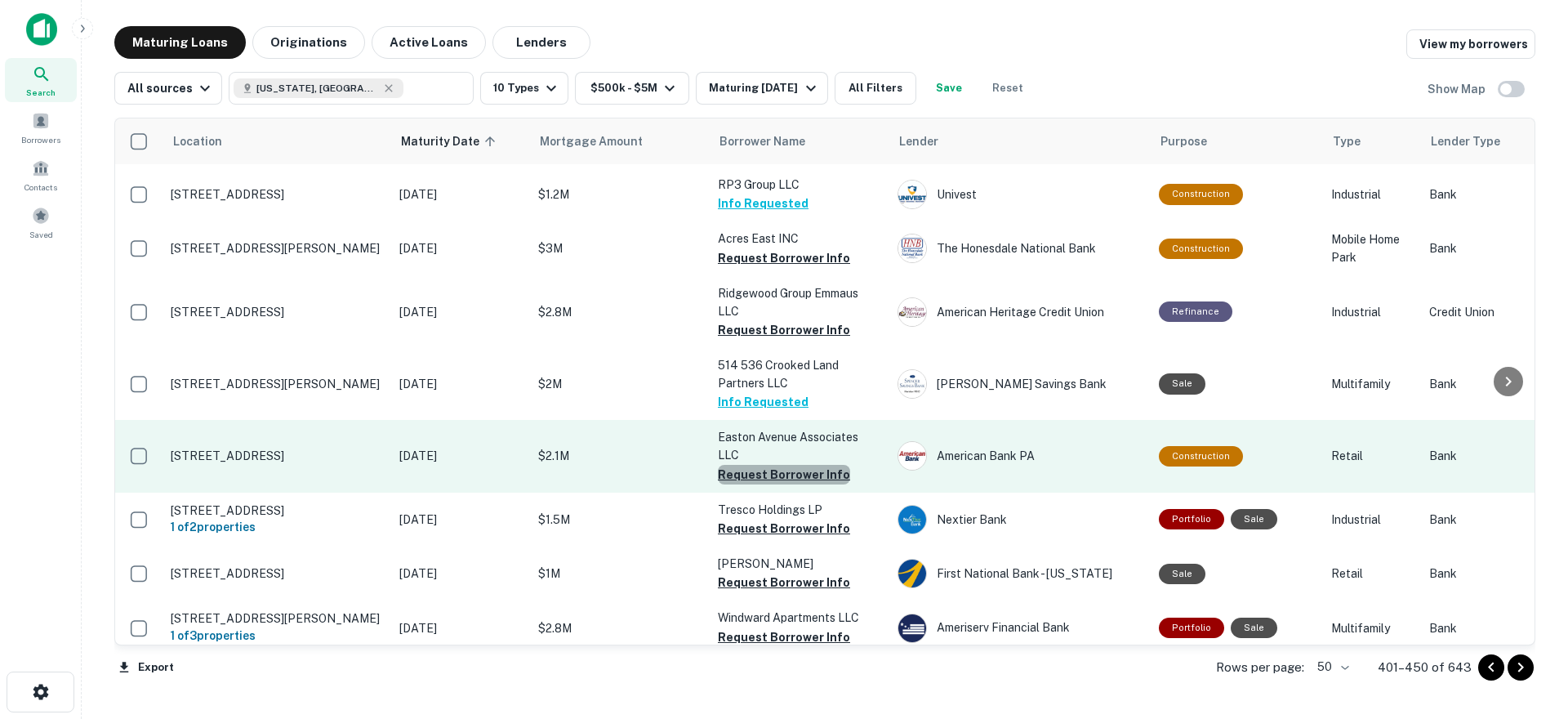
click at [784, 480] on button "Request Borrower Info" at bounding box center [784, 474] width 132 height 20
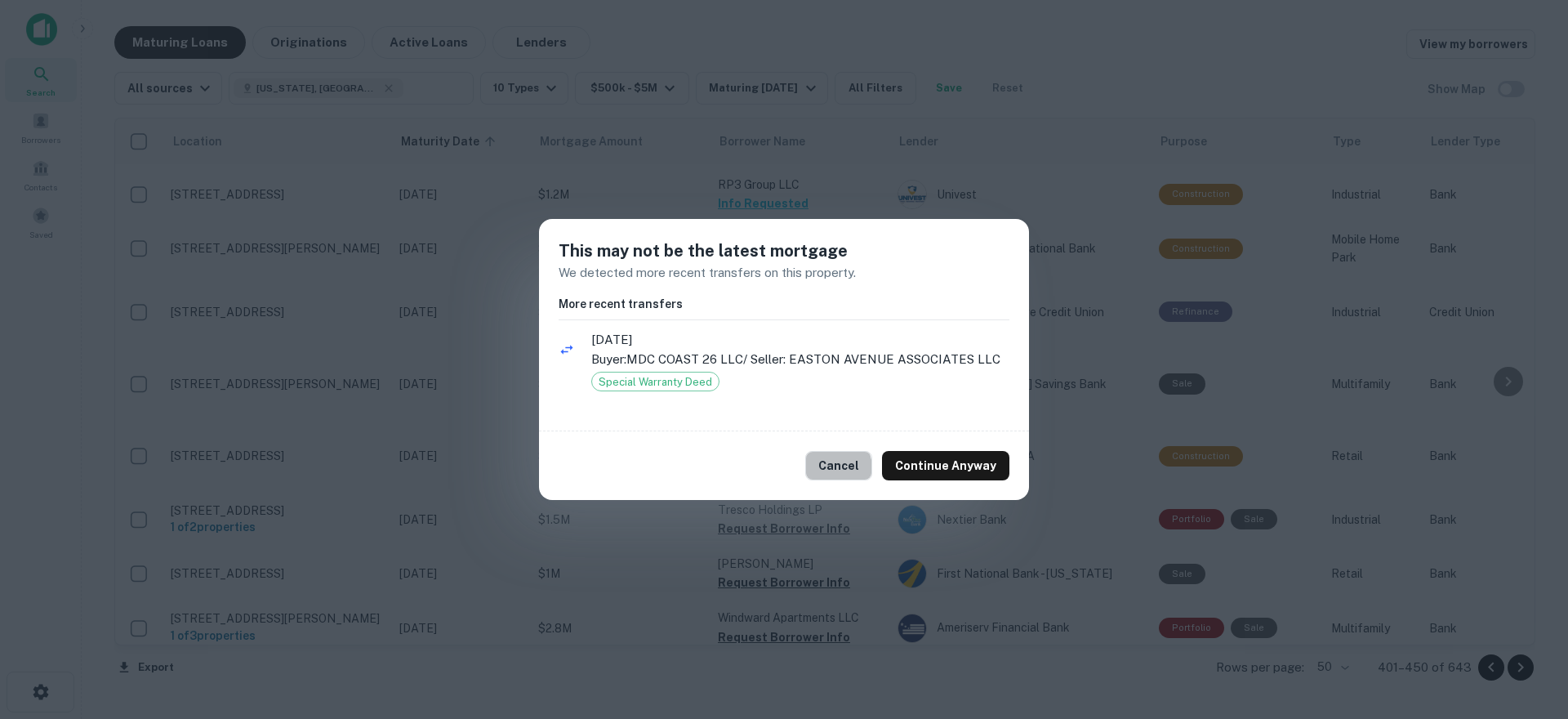
drag, startPoint x: 828, startPoint y: 469, endPoint x: 815, endPoint y: 485, distance: 20.6
click at [828, 470] on button "Cancel" at bounding box center [839, 466] width 67 height 29
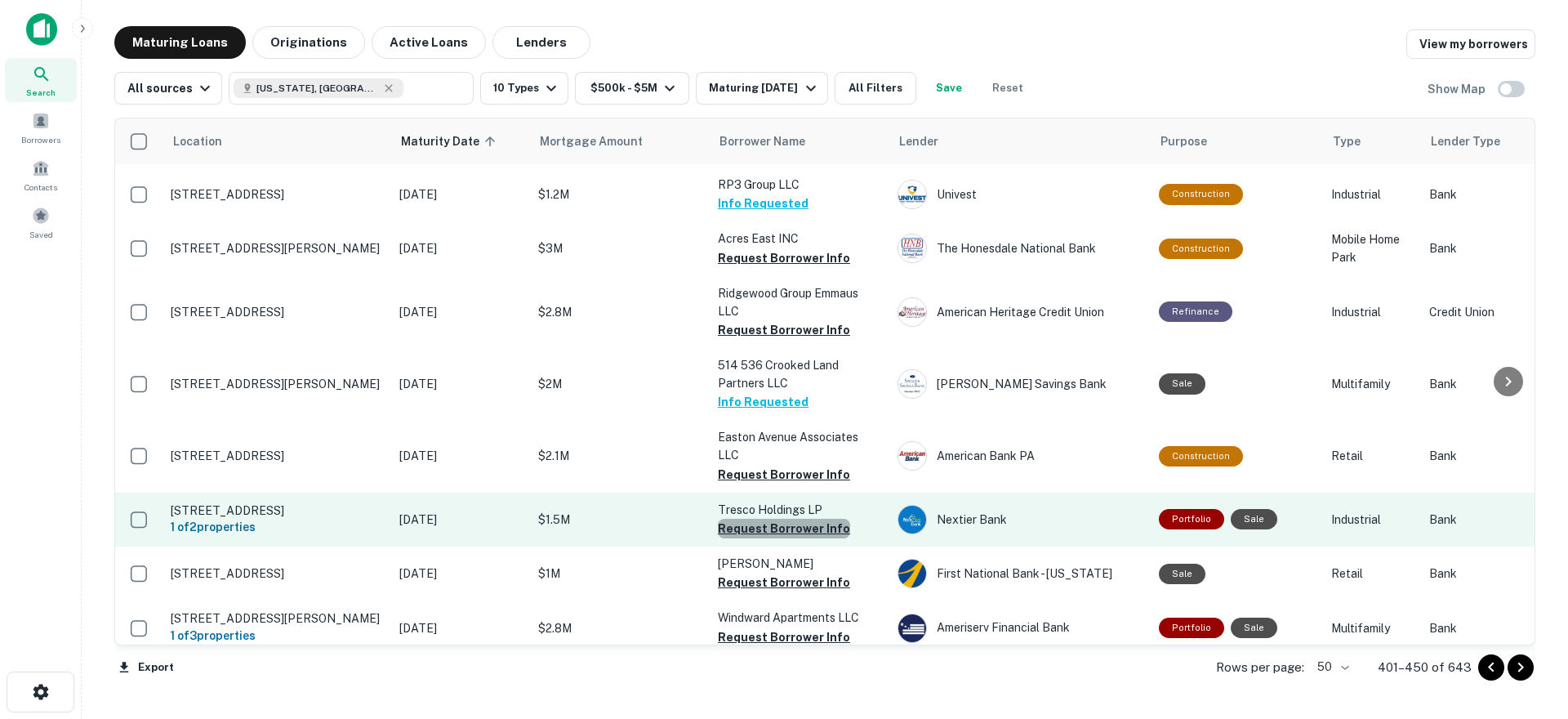
click at [785, 532] on button "Request Borrower Info" at bounding box center [784, 528] width 132 height 20
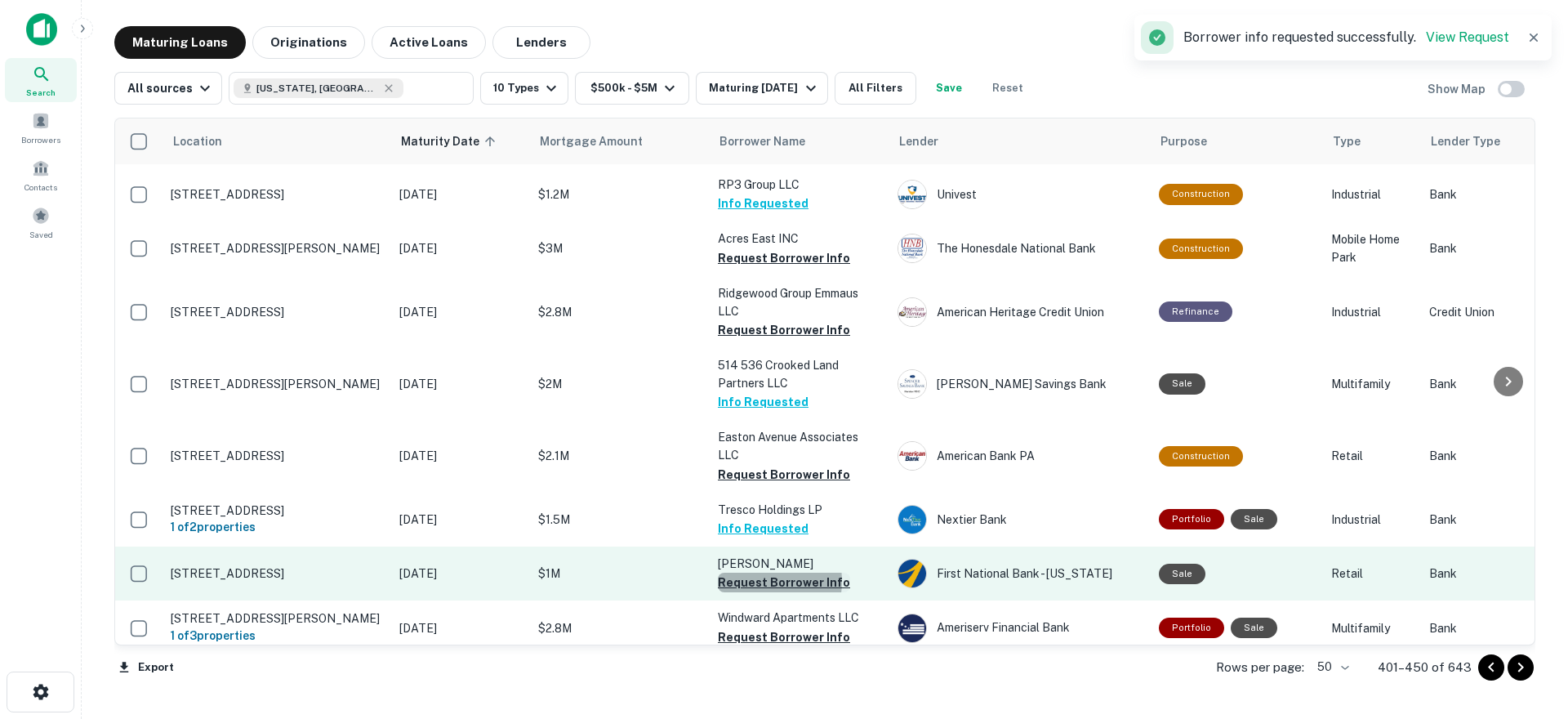
click at [762, 588] on button "Request Borrower Info" at bounding box center [784, 582] width 132 height 20
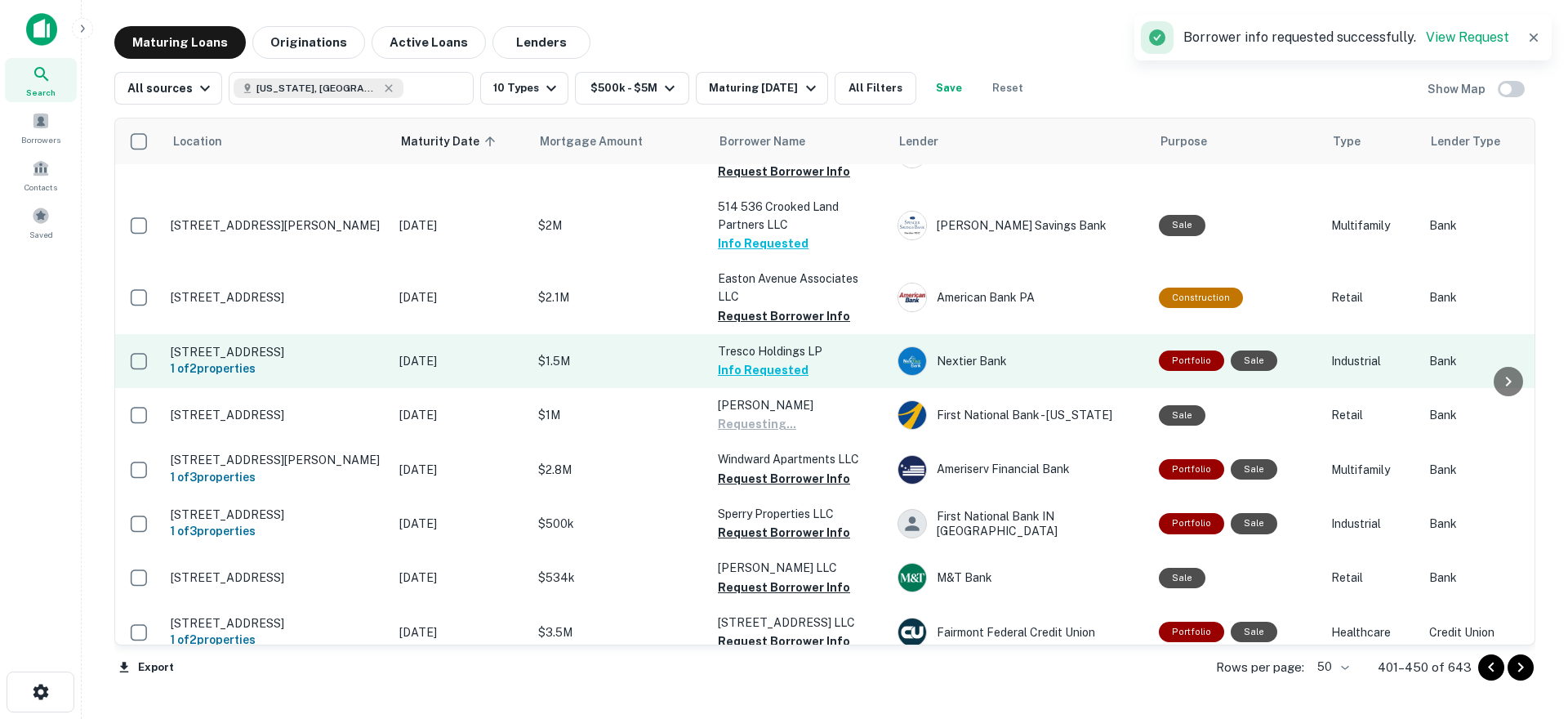
scroll to position [816, 0]
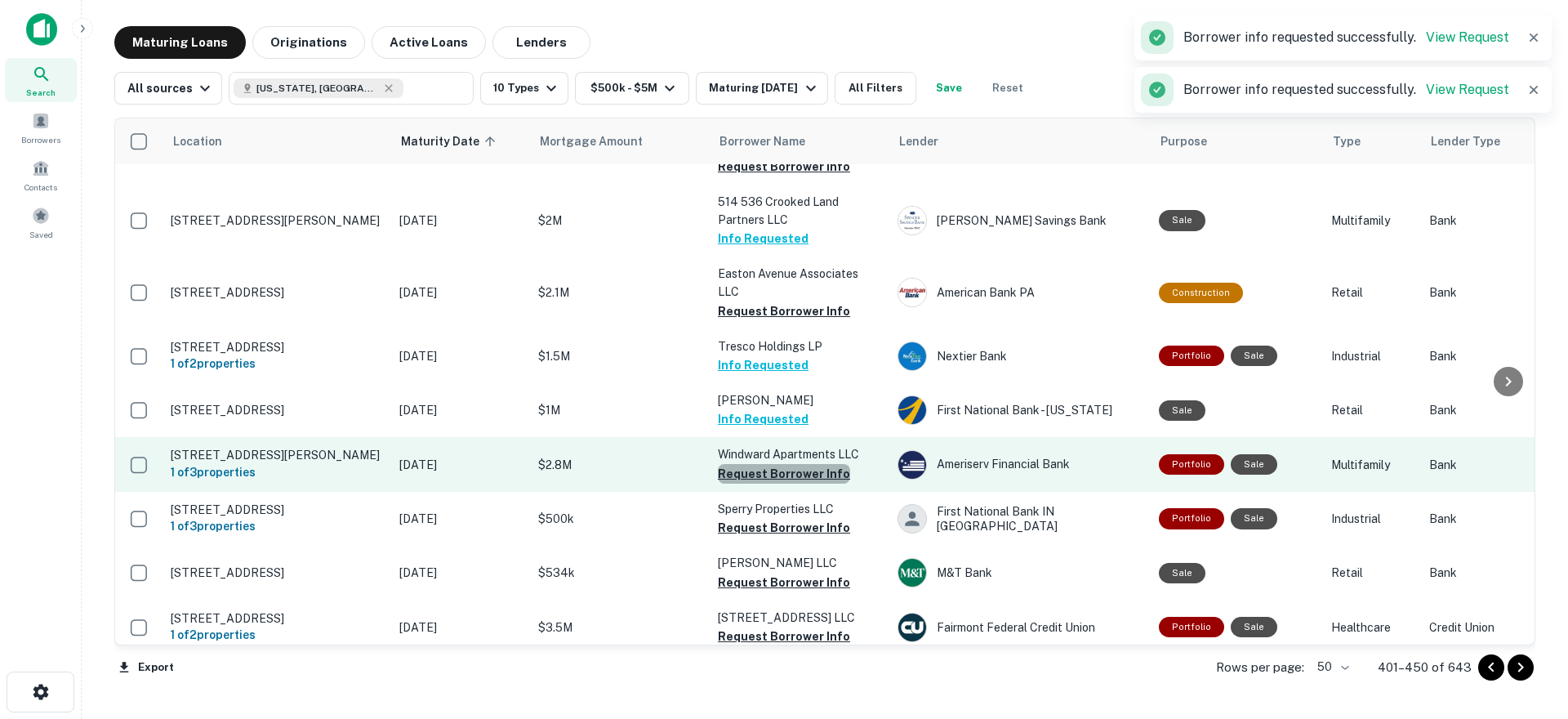
click at [815, 479] on button "Request Borrower Info" at bounding box center [784, 473] width 132 height 20
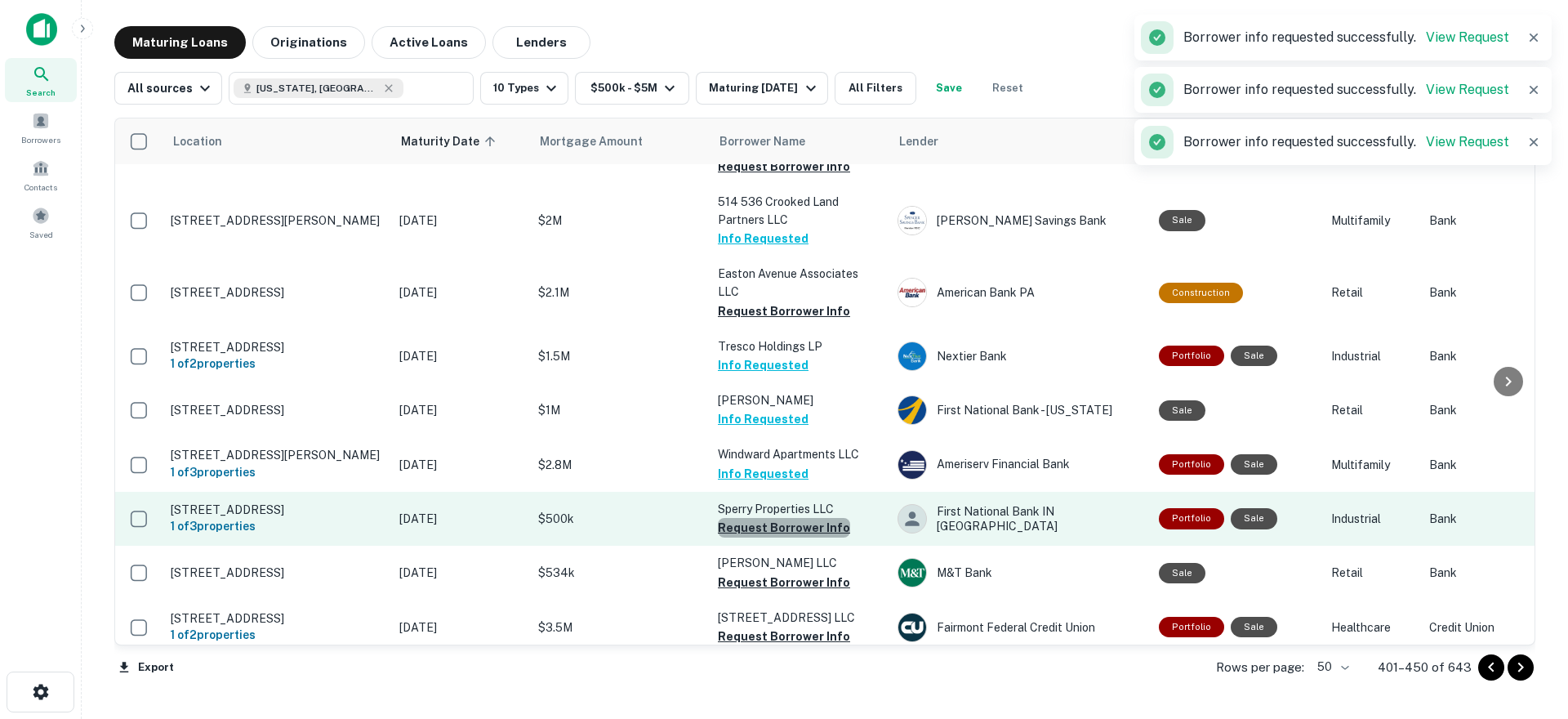
click at [801, 533] on button "Request Borrower Info" at bounding box center [784, 528] width 132 height 20
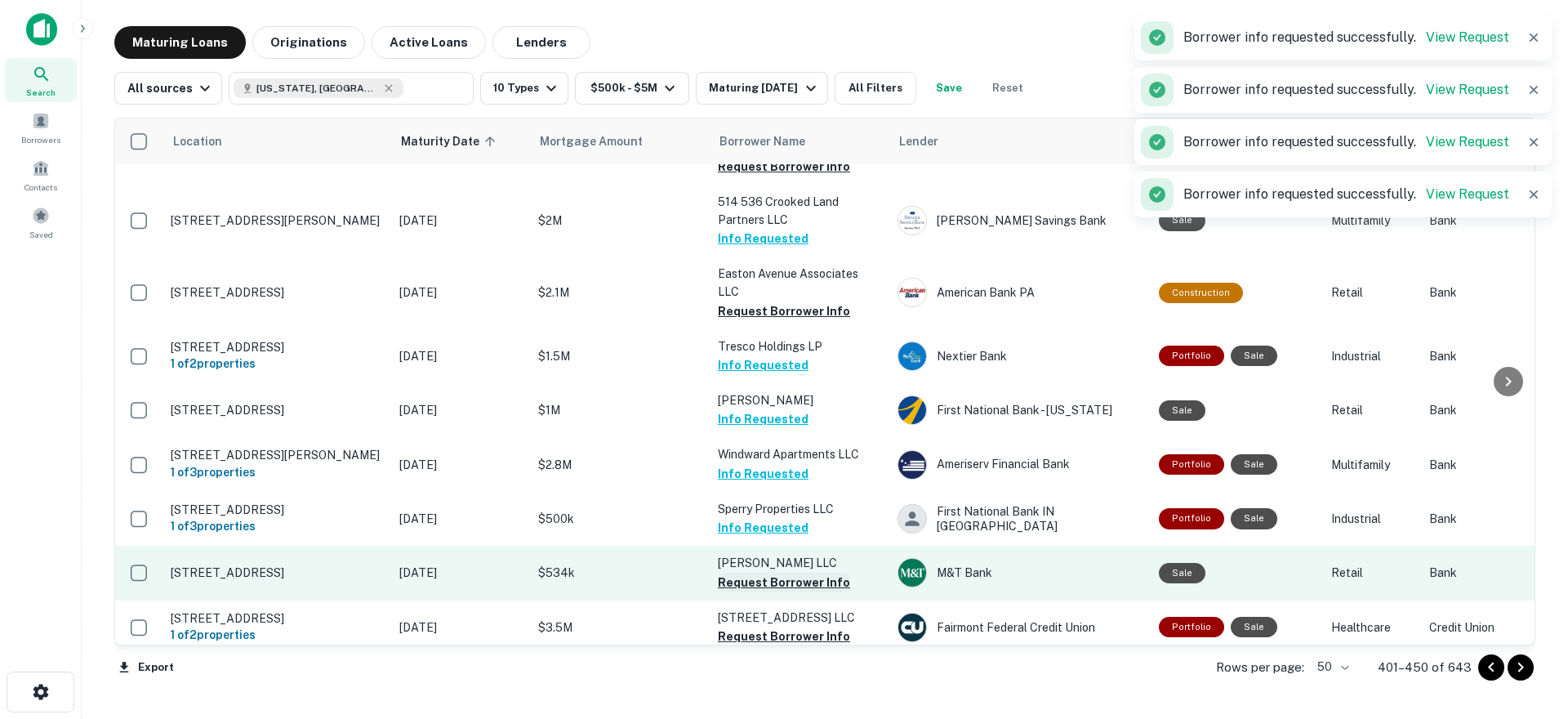
click at [761, 590] on td "[PERSON_NAME] LLC Request Borrower Info" at bounding box center [799, 572] width 179 height 54
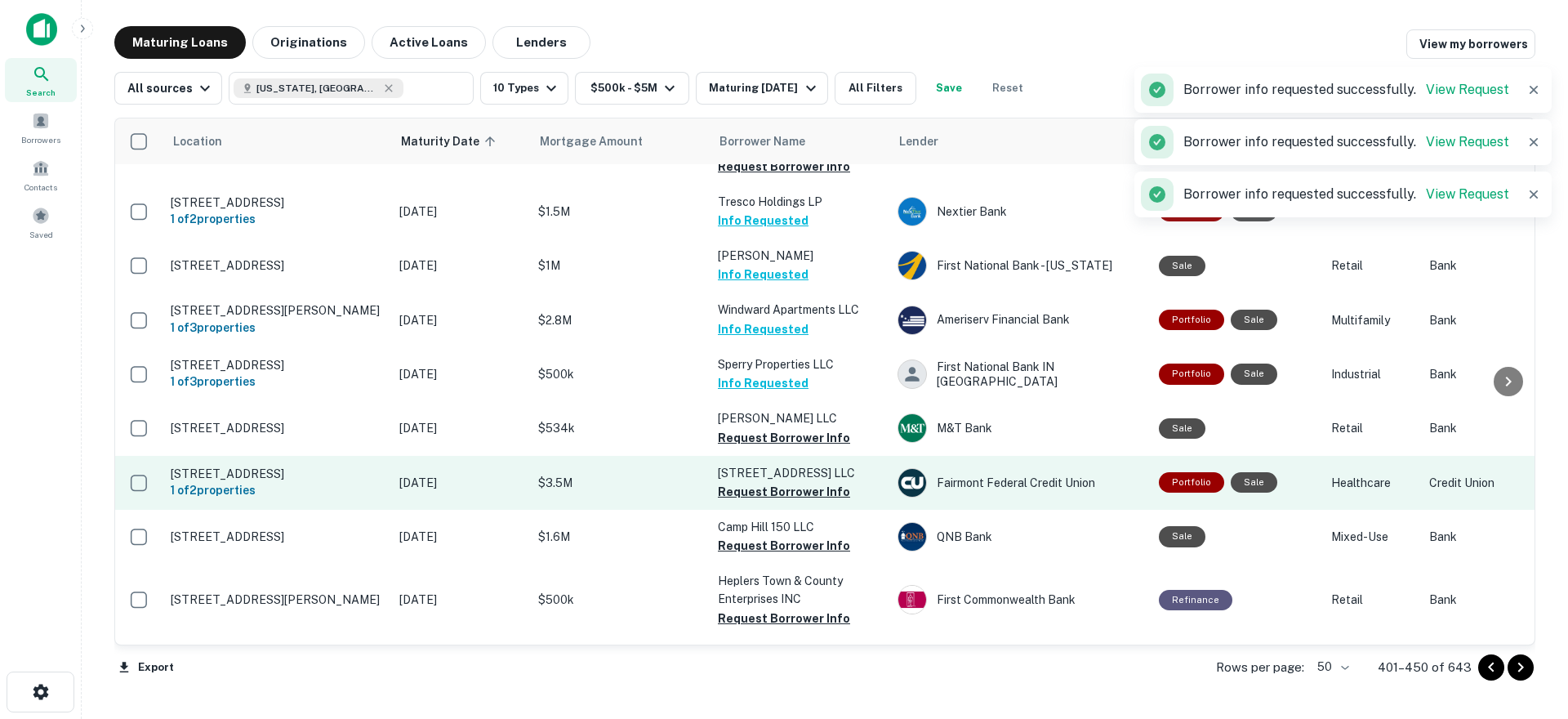
scroll to position [962, 0]
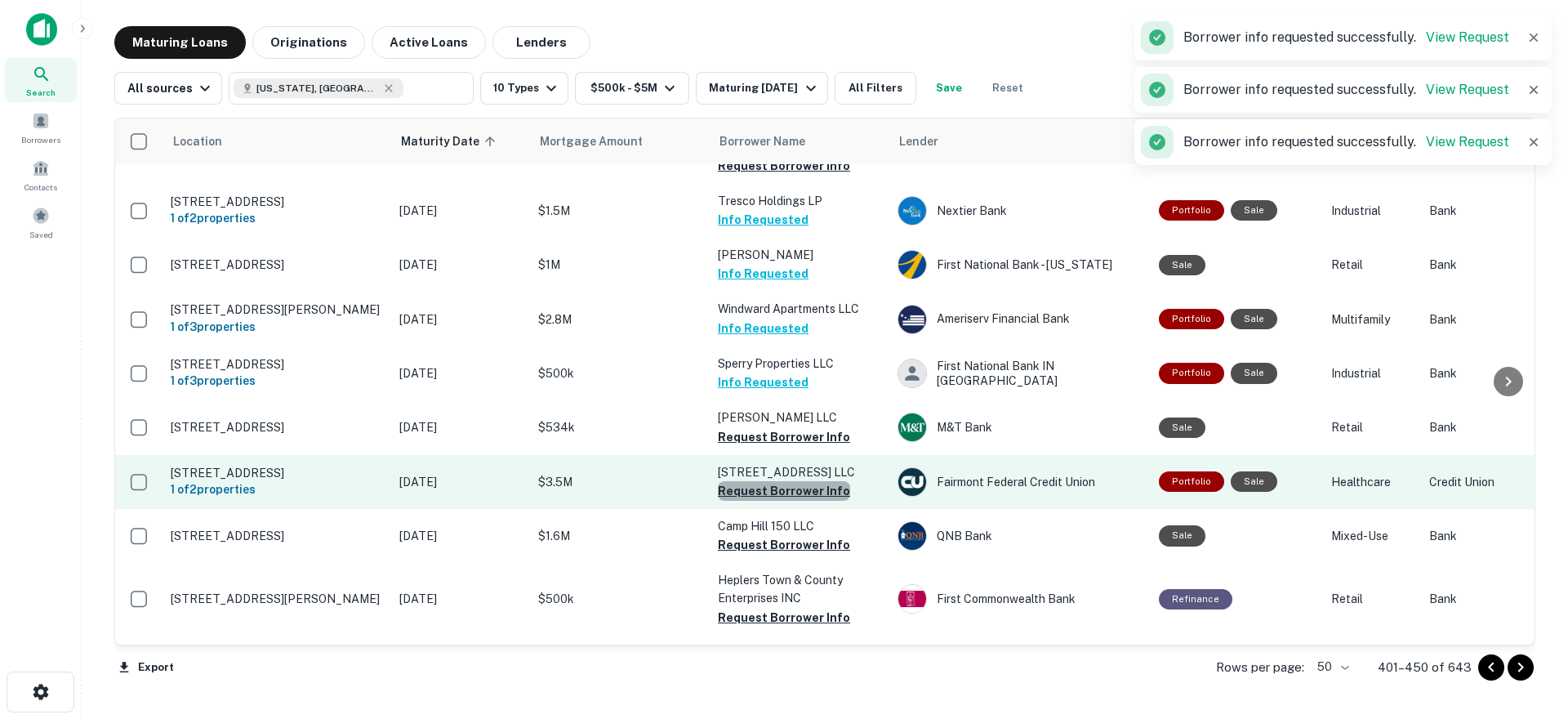
click at [797, 499] on button "Request Borrower Info" at bounding box center [784, 491] width 132 height 20
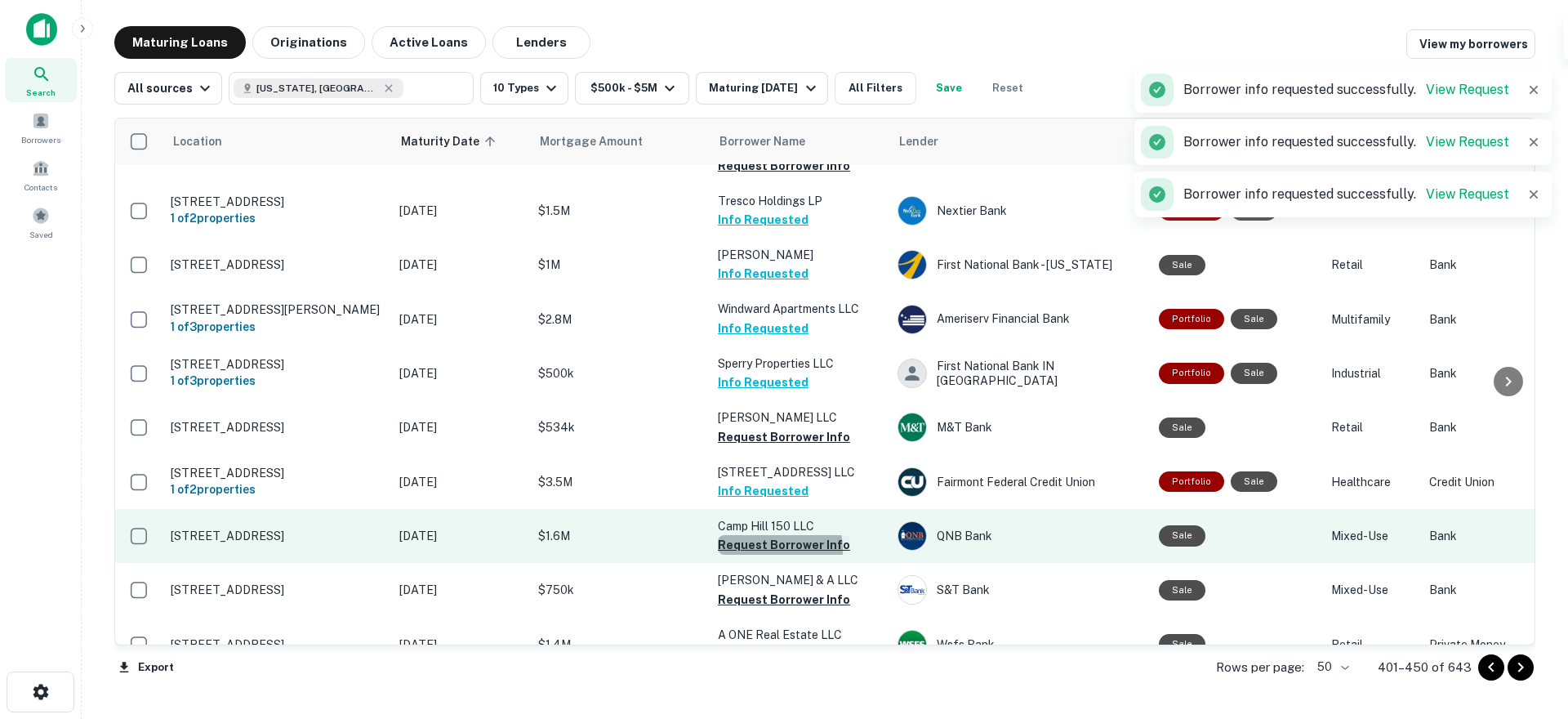
click at [771, 554] on button "Request Borrower Info" at bounding box center [784, 545] width 132 height 20
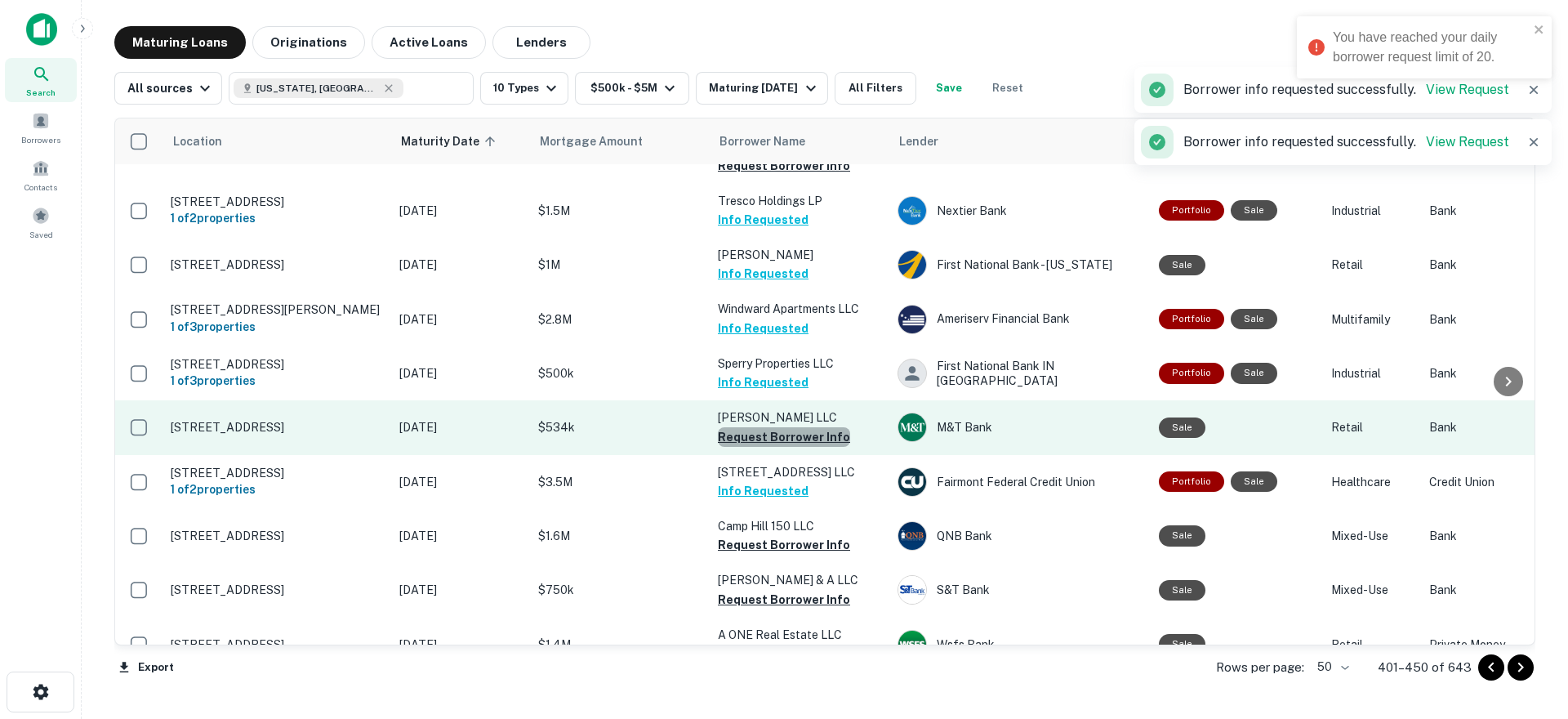
click at [795, 447] on button "Request Borrower Info" at bounding box center [784, 436] width 132 height 20
